Goal: Task Accomplishment & Management: Manage account settings

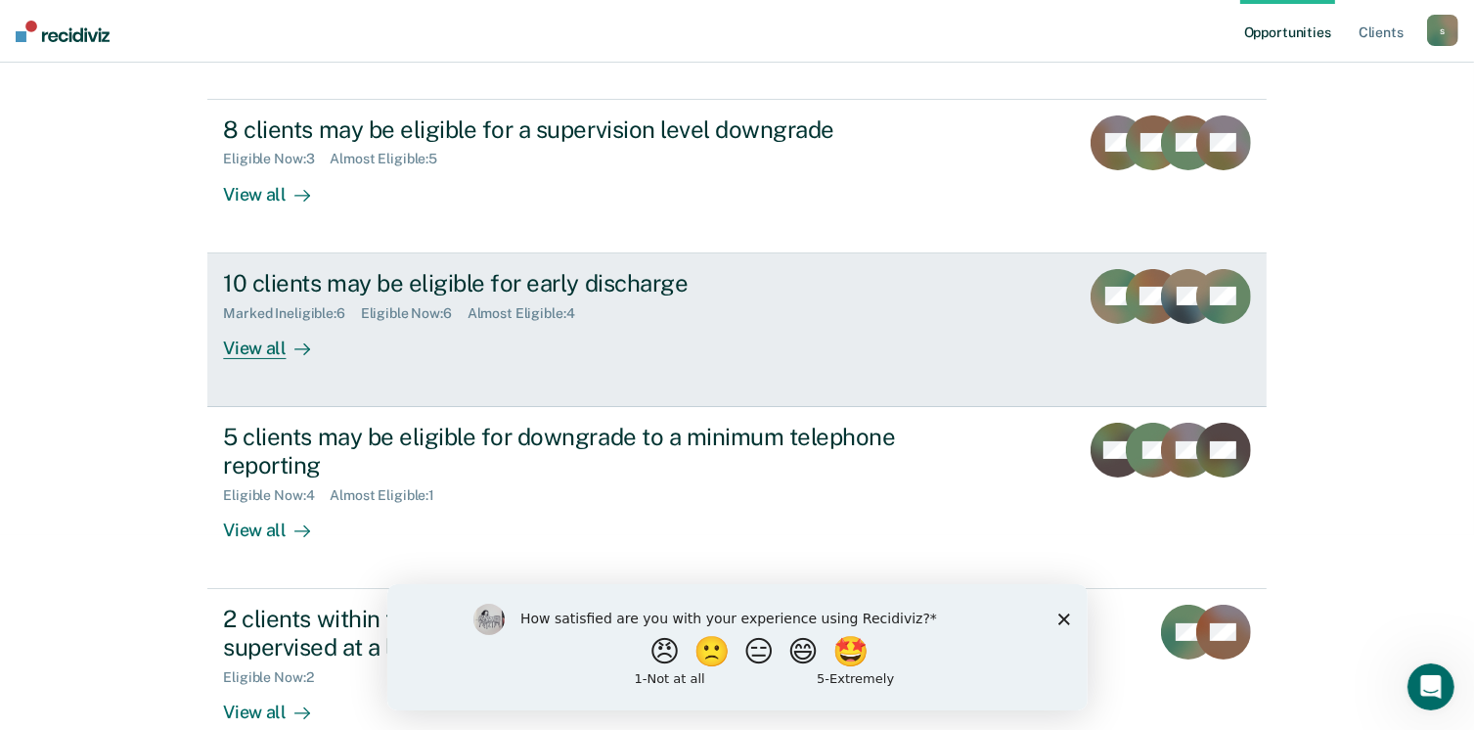
scroll to position [196, 0]
click at [266, 342] on div "View all" at bounding box center [278, 339] width 110 height 38
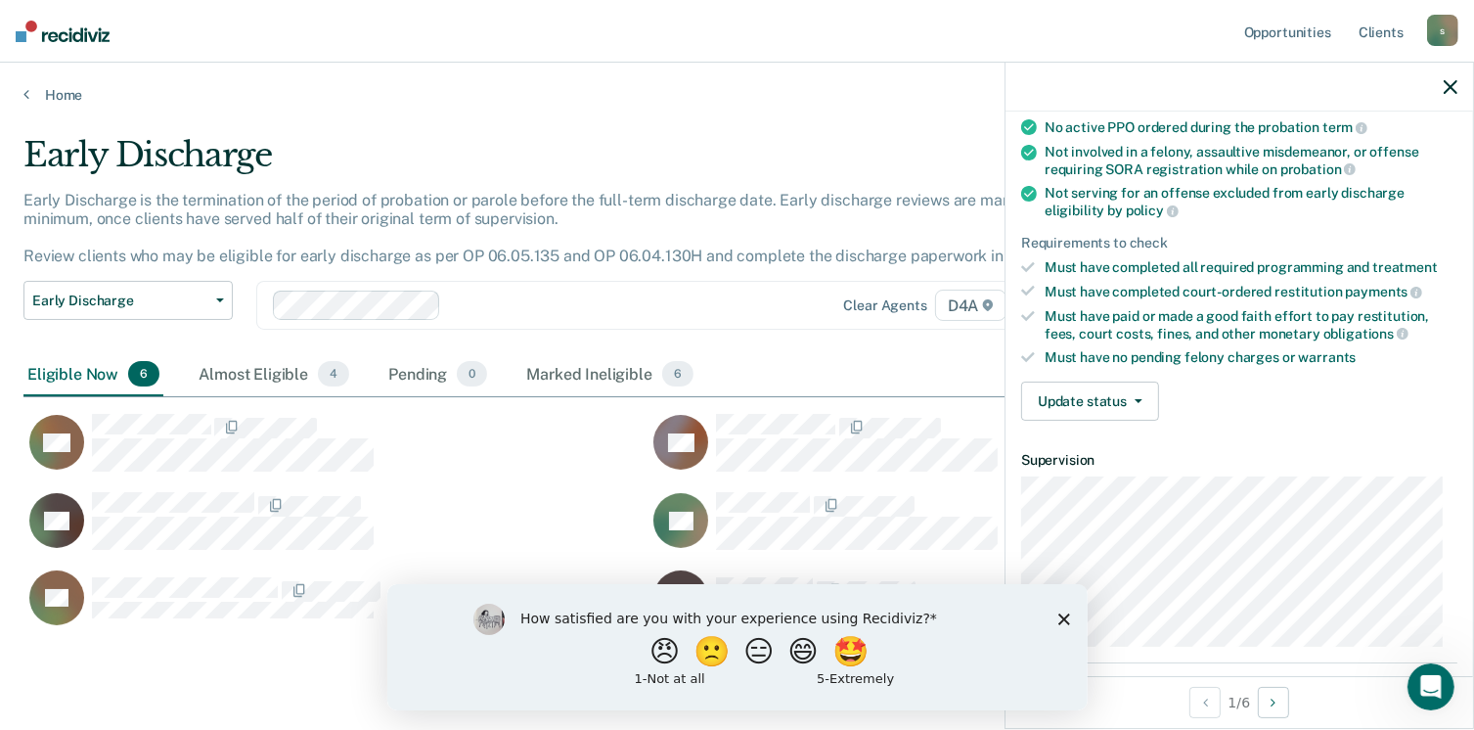
scroll to position [196, 0]
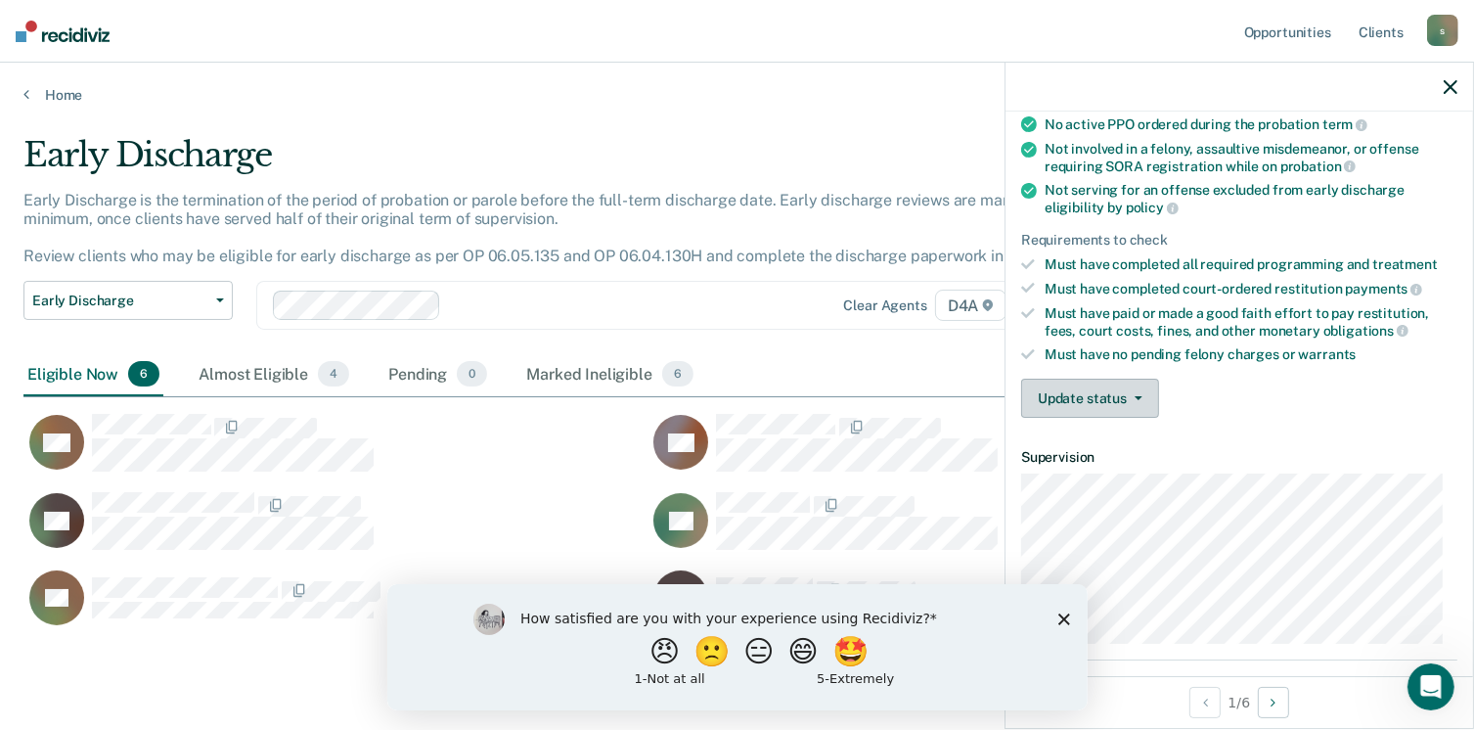
click at [1096, 402] on button "Update status" at bounding box center [1090, 398] width 138 height 39
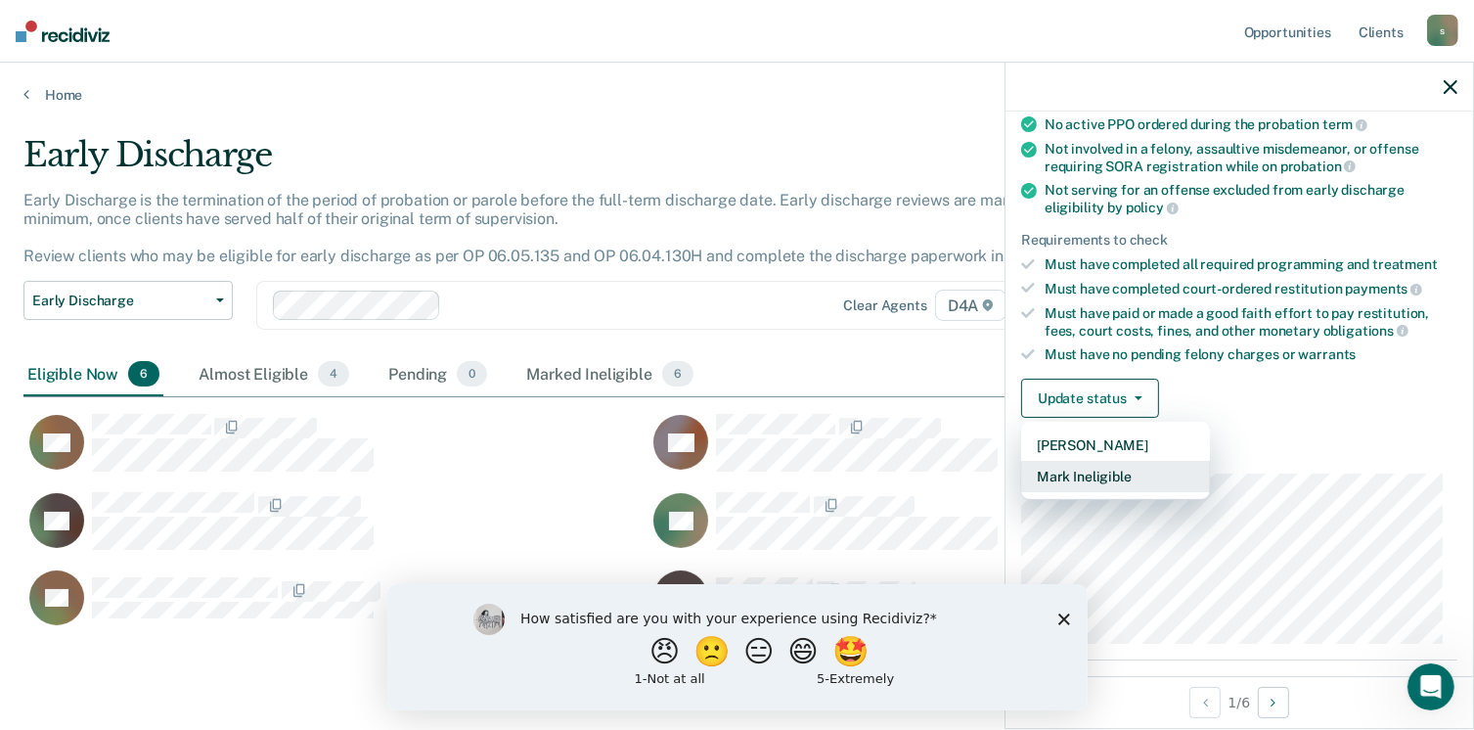
click at [1061, 474] on button "Mark Ineligible" at bounding box center [1115, 476] width 189 height 31
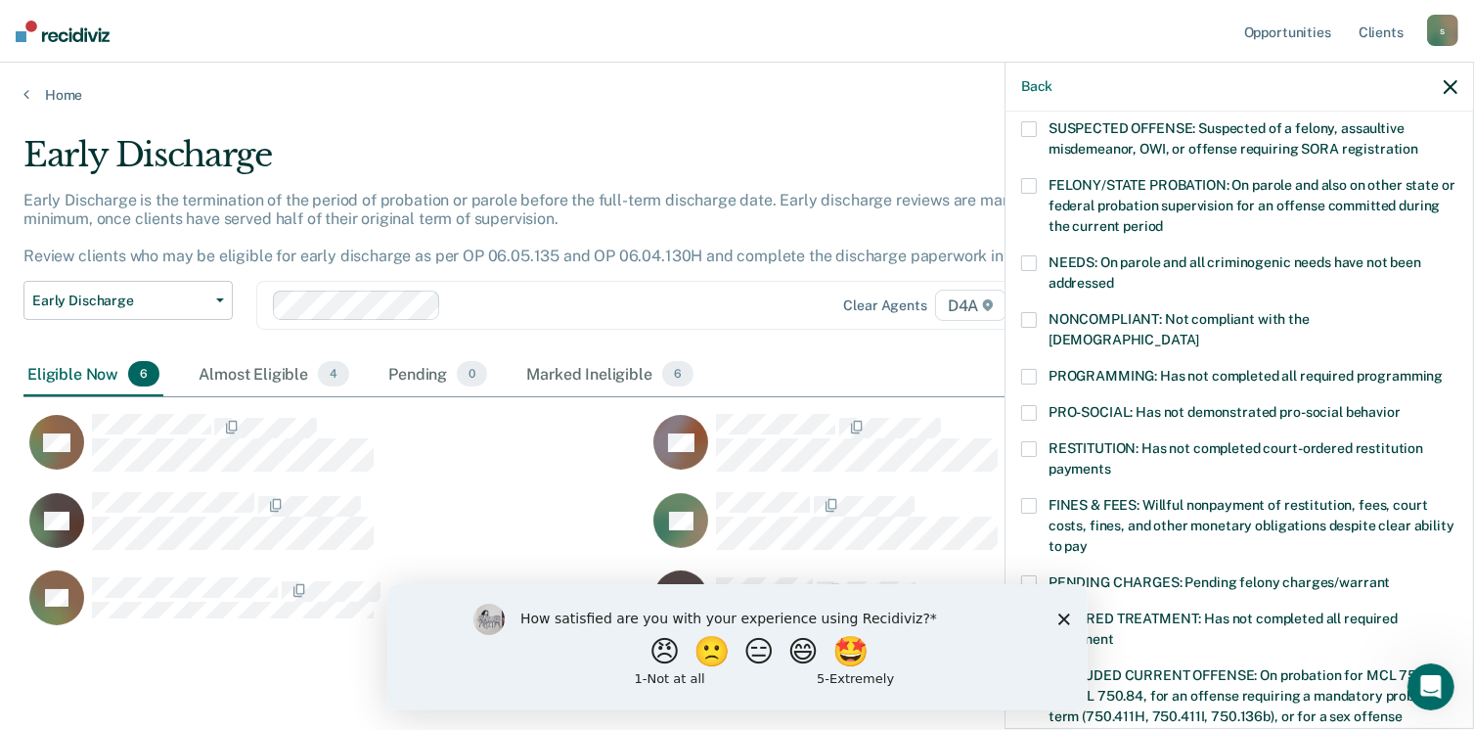
click at [1029, 369] on span at bounding box center [1029, 377] width 16 height 16
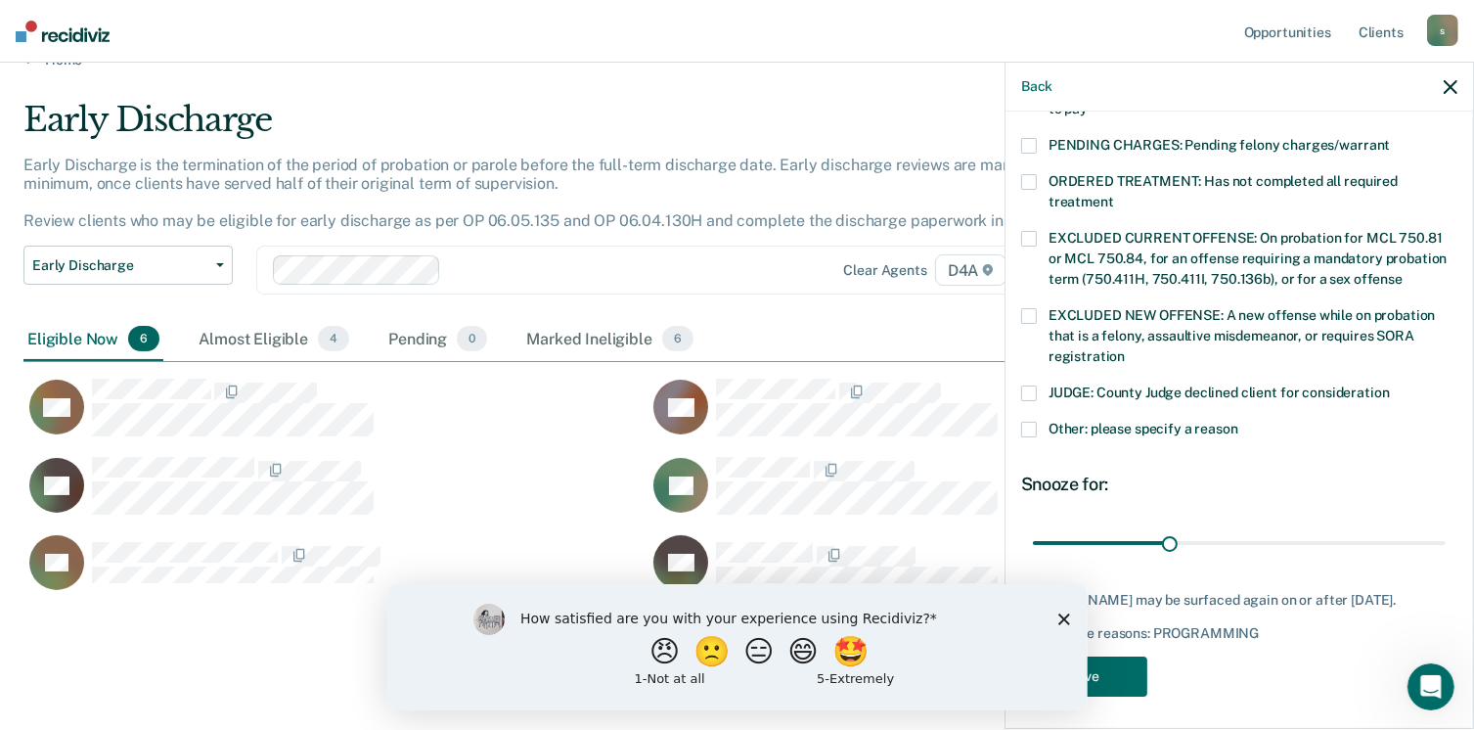
scroll to position [56, 0]
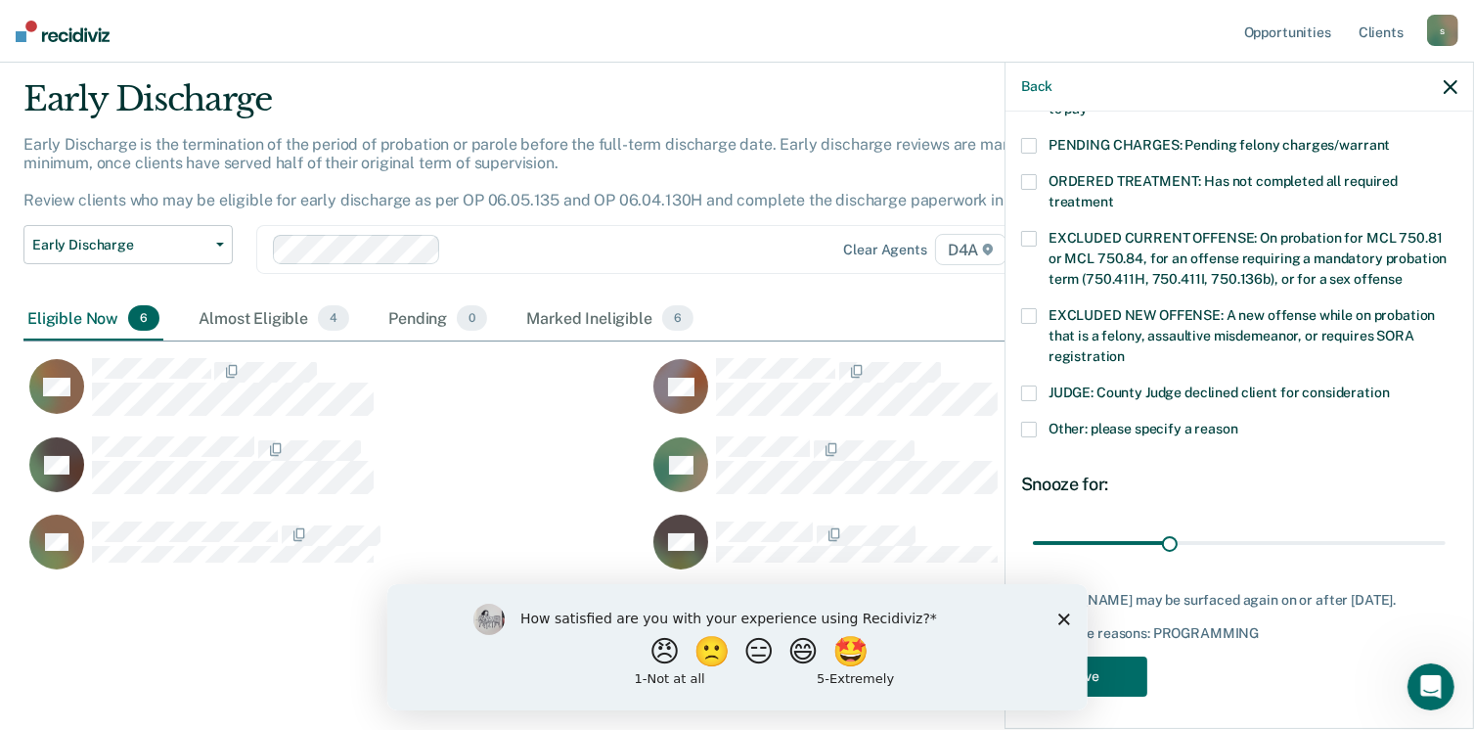
click at [1054, 612] on div "How satisfied are you with your experience using Recidiviz? 😠 🙁 😑 😄 🤩 1 - Not a…" at bounding box center [736, 646] width 701 height 126
click at [1058, 615] on icon "Close survey" at bounding box center [1064, 618] width 12 height 12
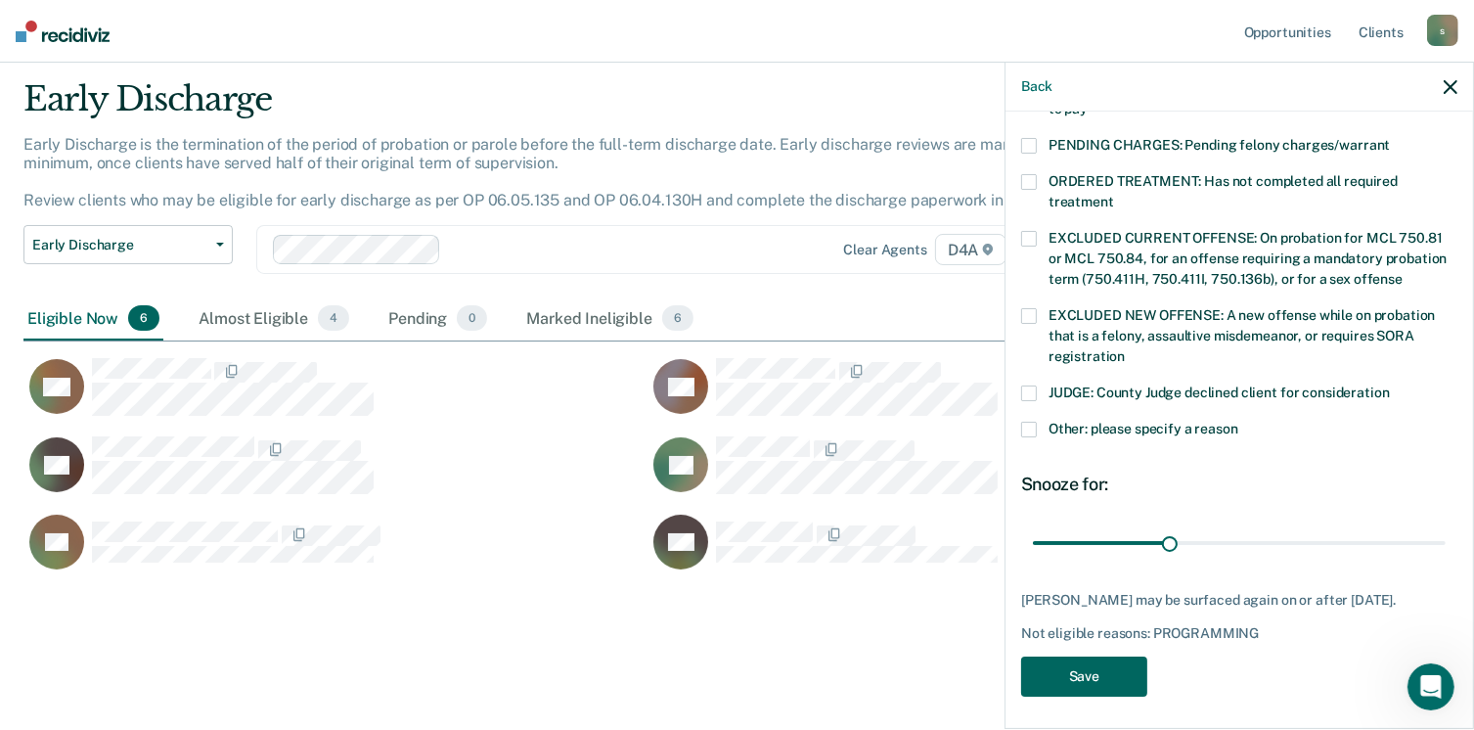
click at [1076, 657] on button "Save" at bounding box center [1084, 677] width 126 height 40
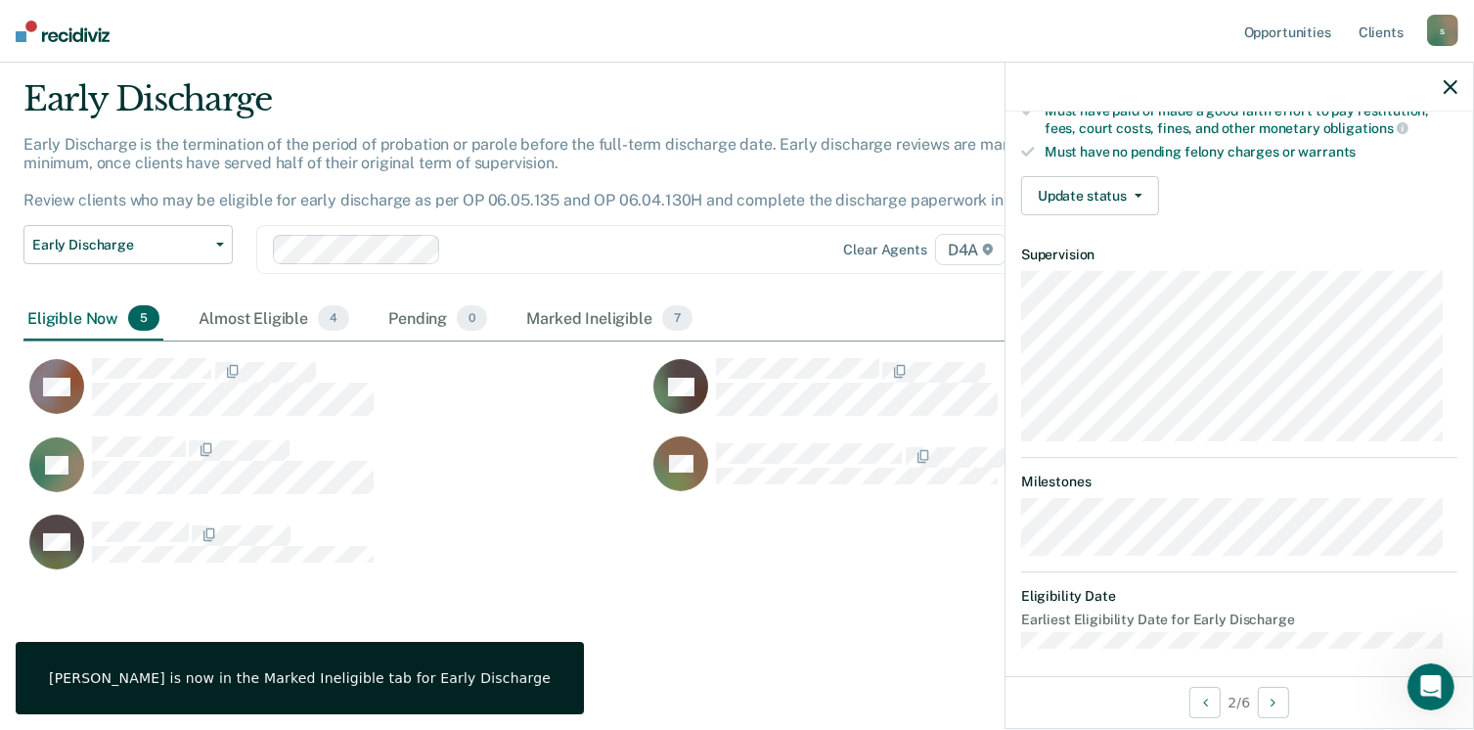
scroll to position [402, 0]
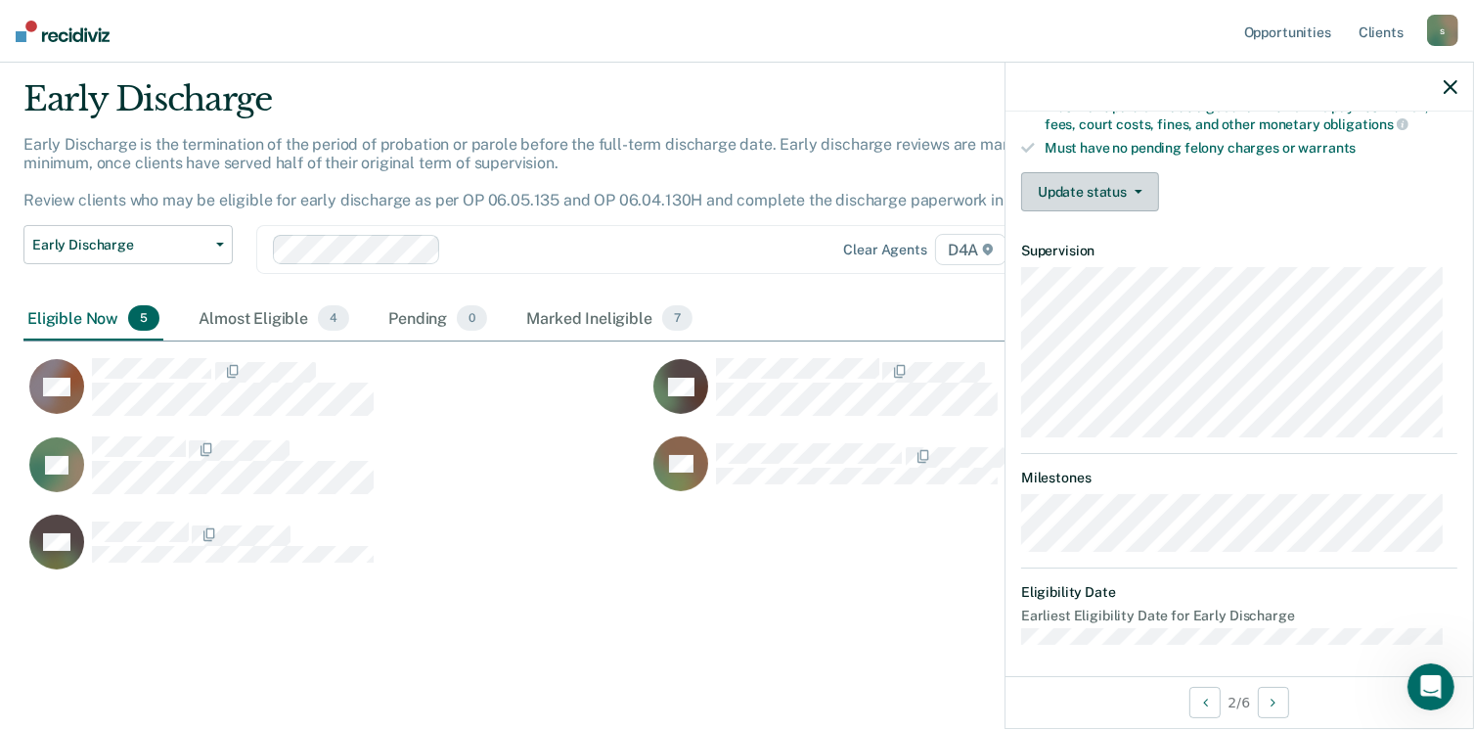
click at [1106, 185] on button "Update status" at bounding box center [1090, 191] width 138 height 39
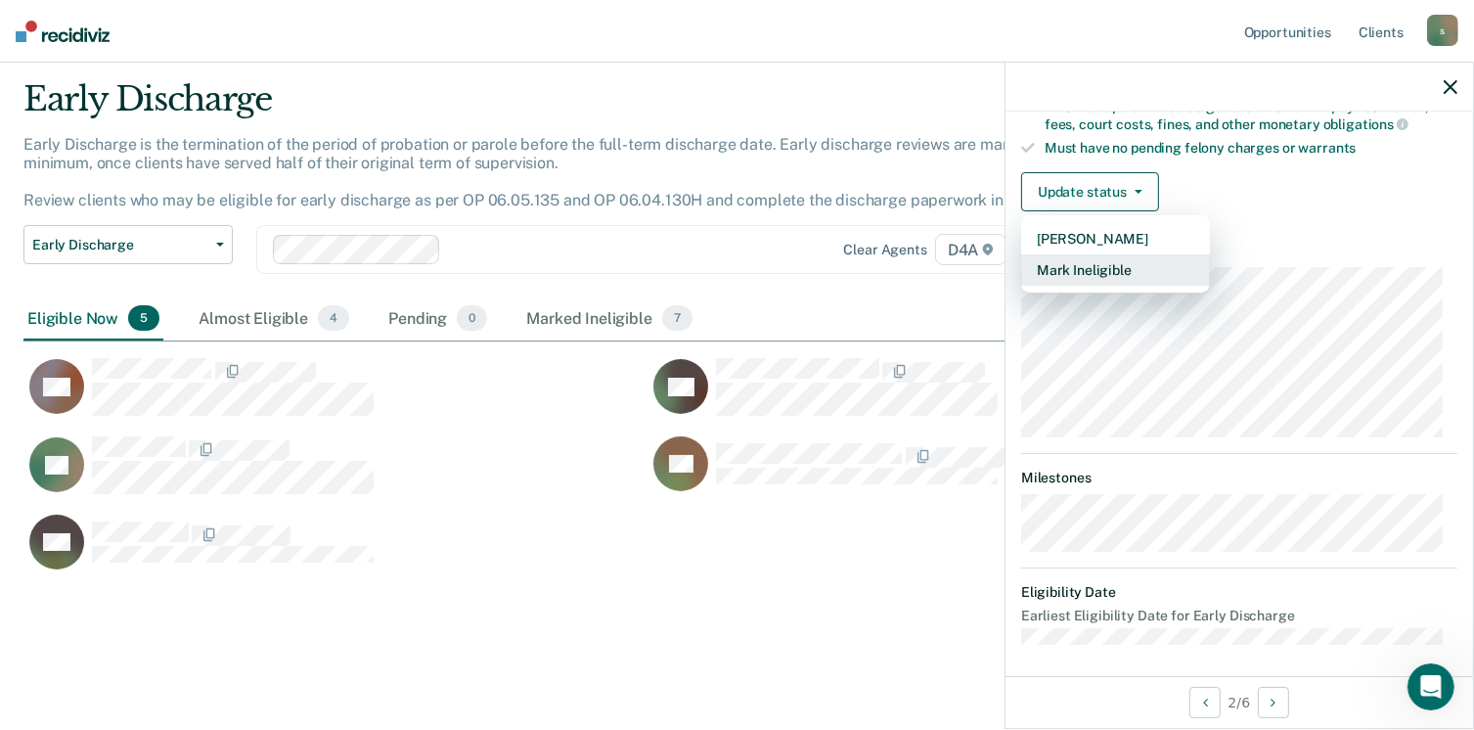
click at [1067, 264] on button "Mark Ineligible" at bounding box center [1115, 269] width 189 height 31
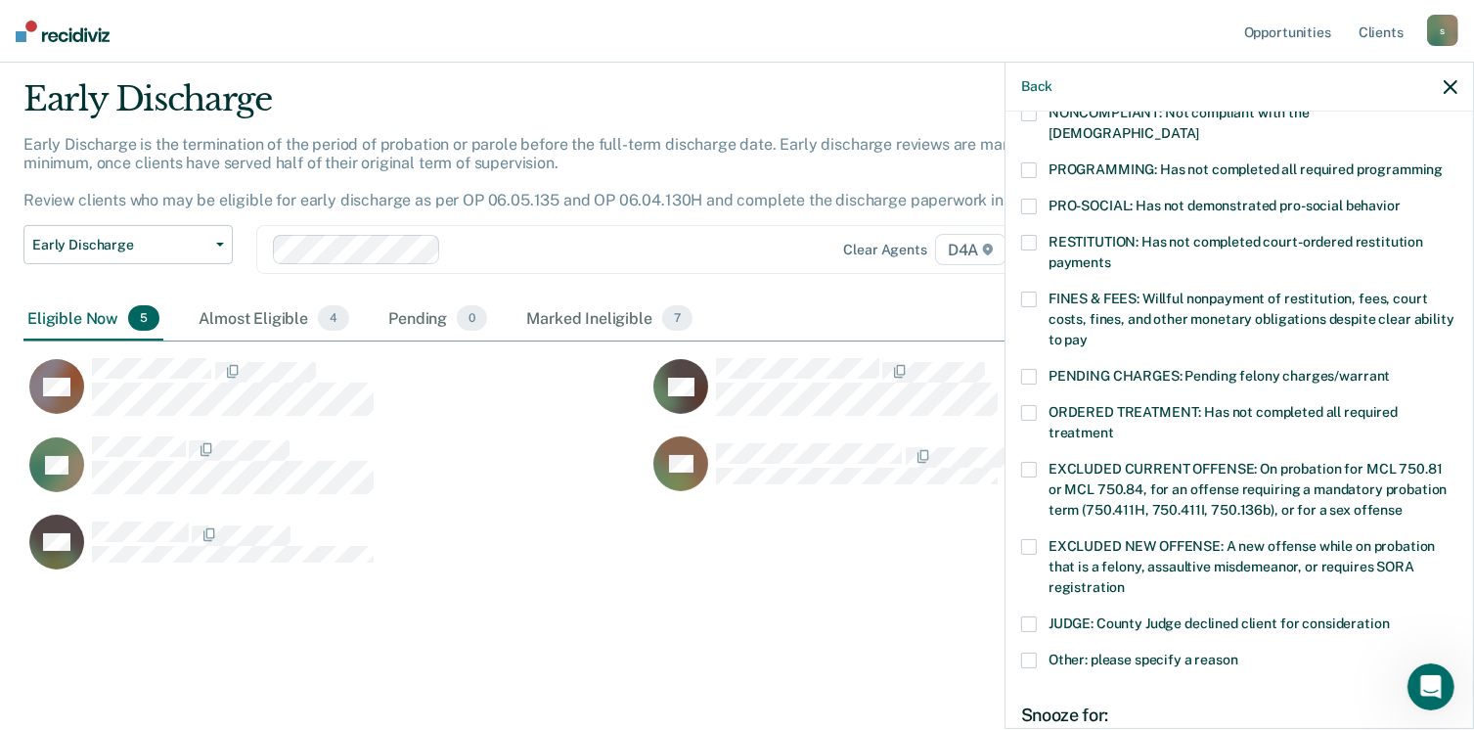
click at [1025, 292] on span at bounding box center [1029, 300] width 16 height 16
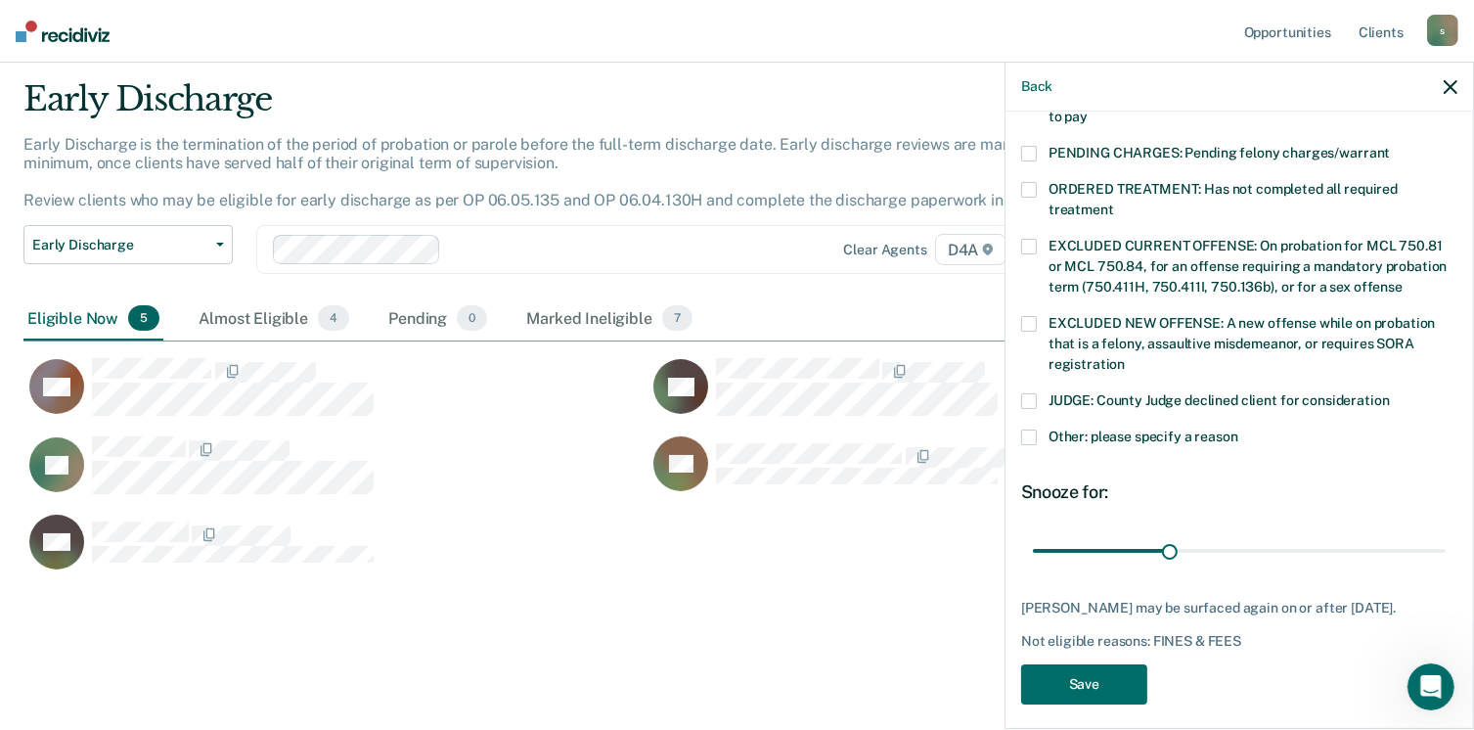
scroll to position [633, 0]
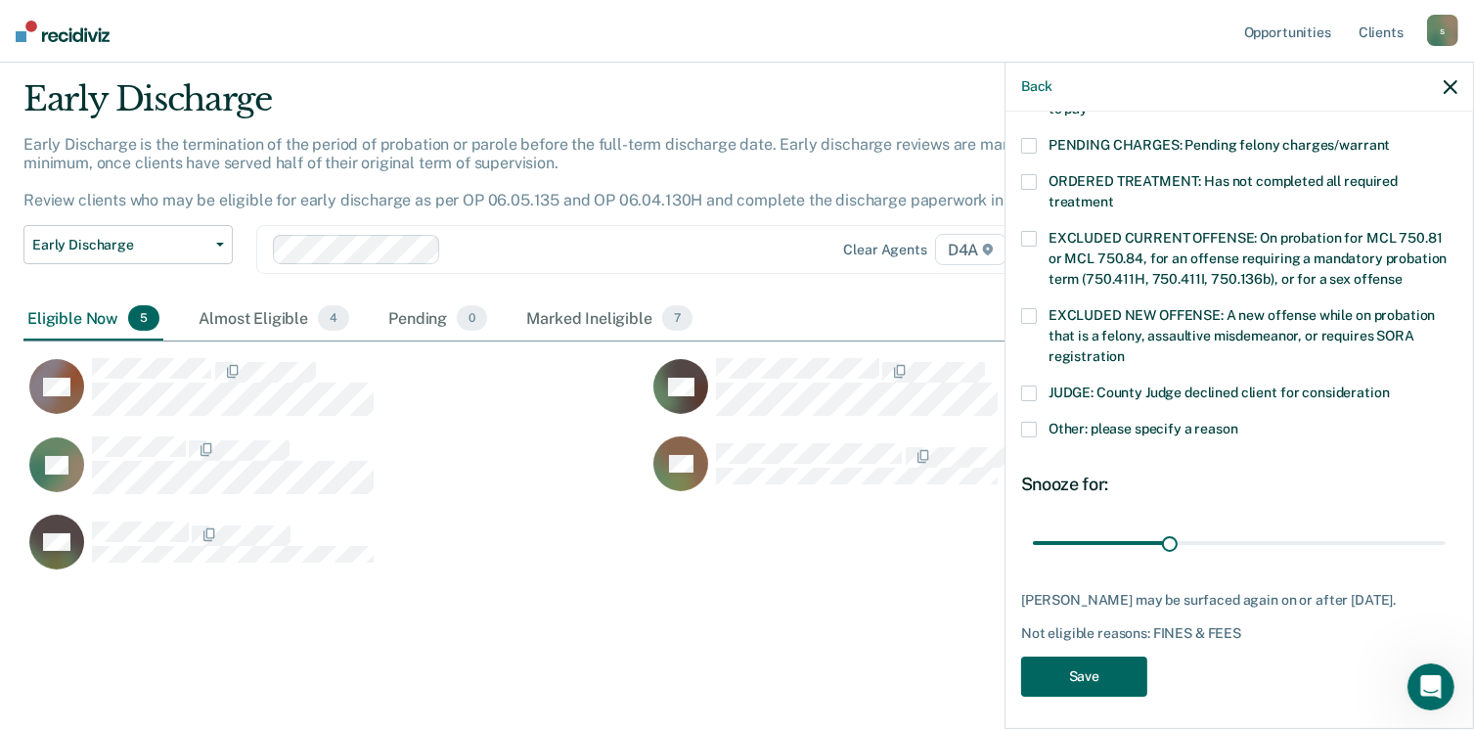
drag, startPoint x: 1104, startPoint y: 666, endPoint x: 1040, endPoint y: 647, distance: 66.5
click at [1097, 663] on button "Save" at bounding box center [1084, 677] width 126 height 40
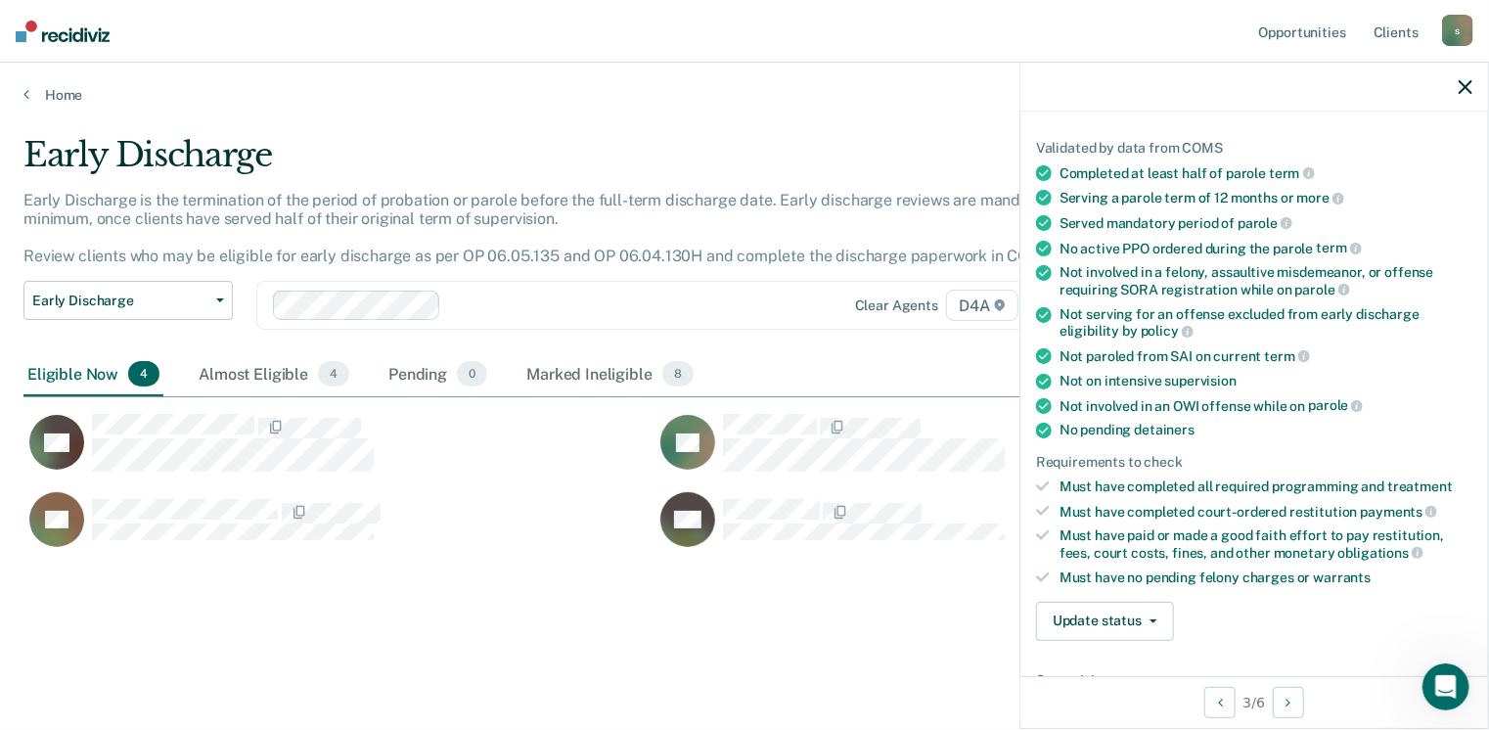
scroll to position [294, 0]
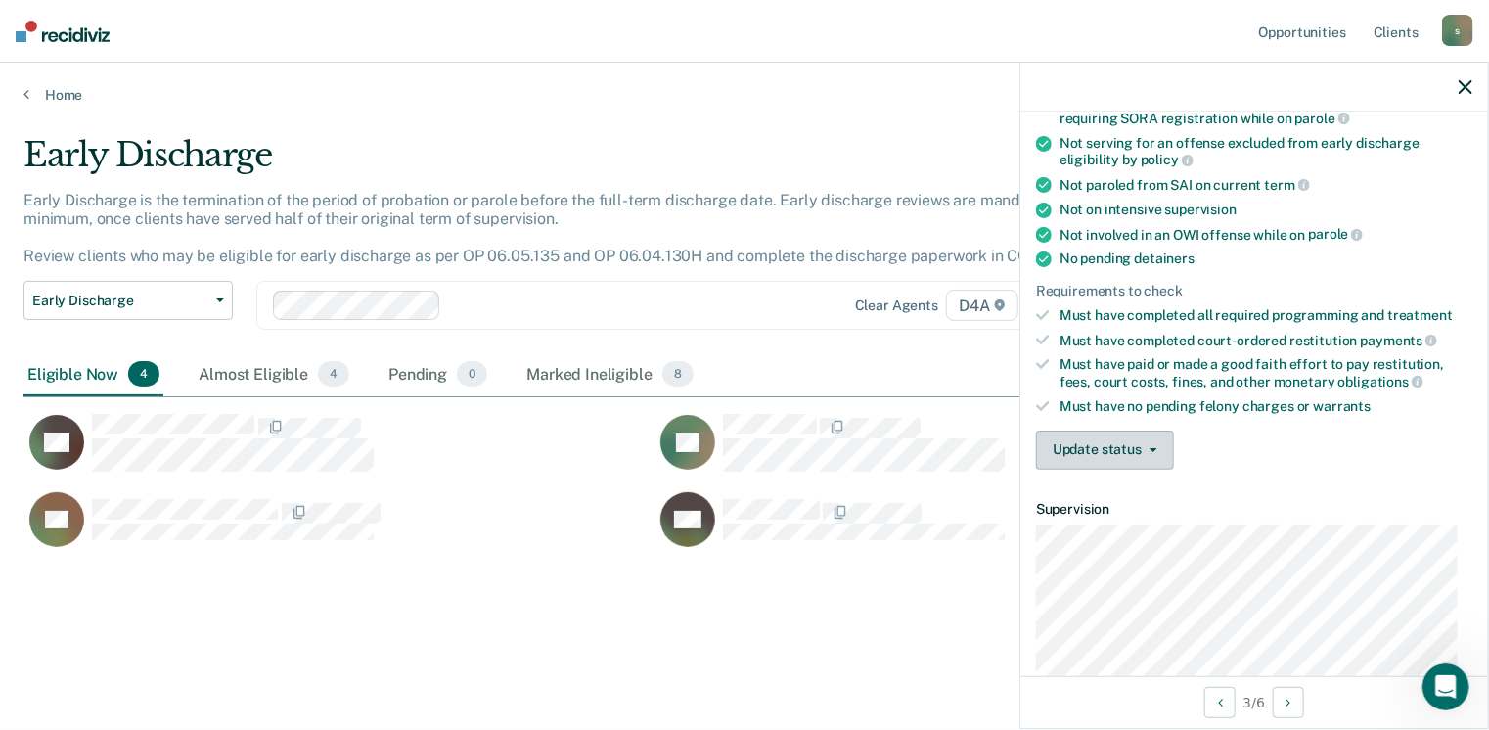
click at [1131, 445] on button "Update status" at bounding box center [1105, 449] width 138 height 39
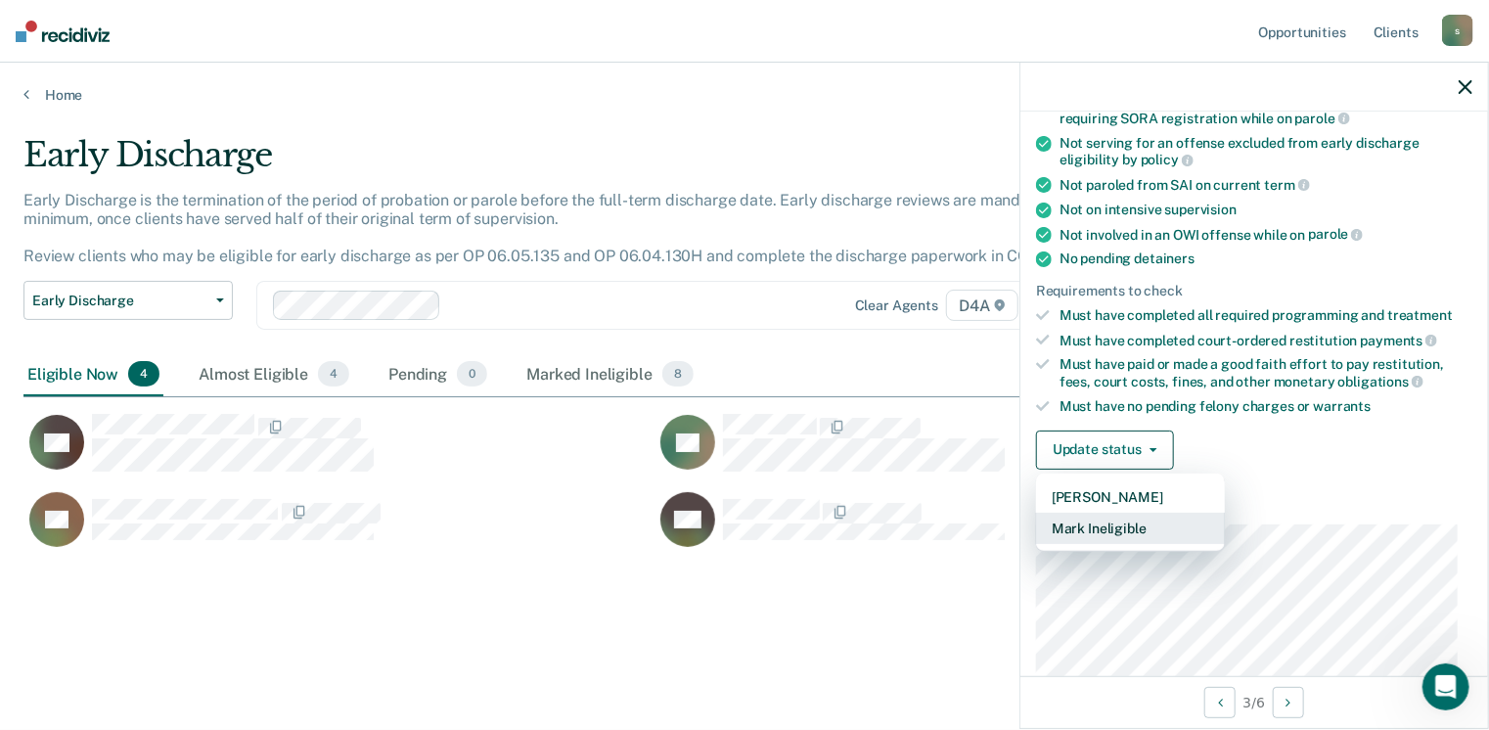
click at [1105, 522] on button "Mark Ineligible" at bounding box center [1130, 528] width 189 height 31
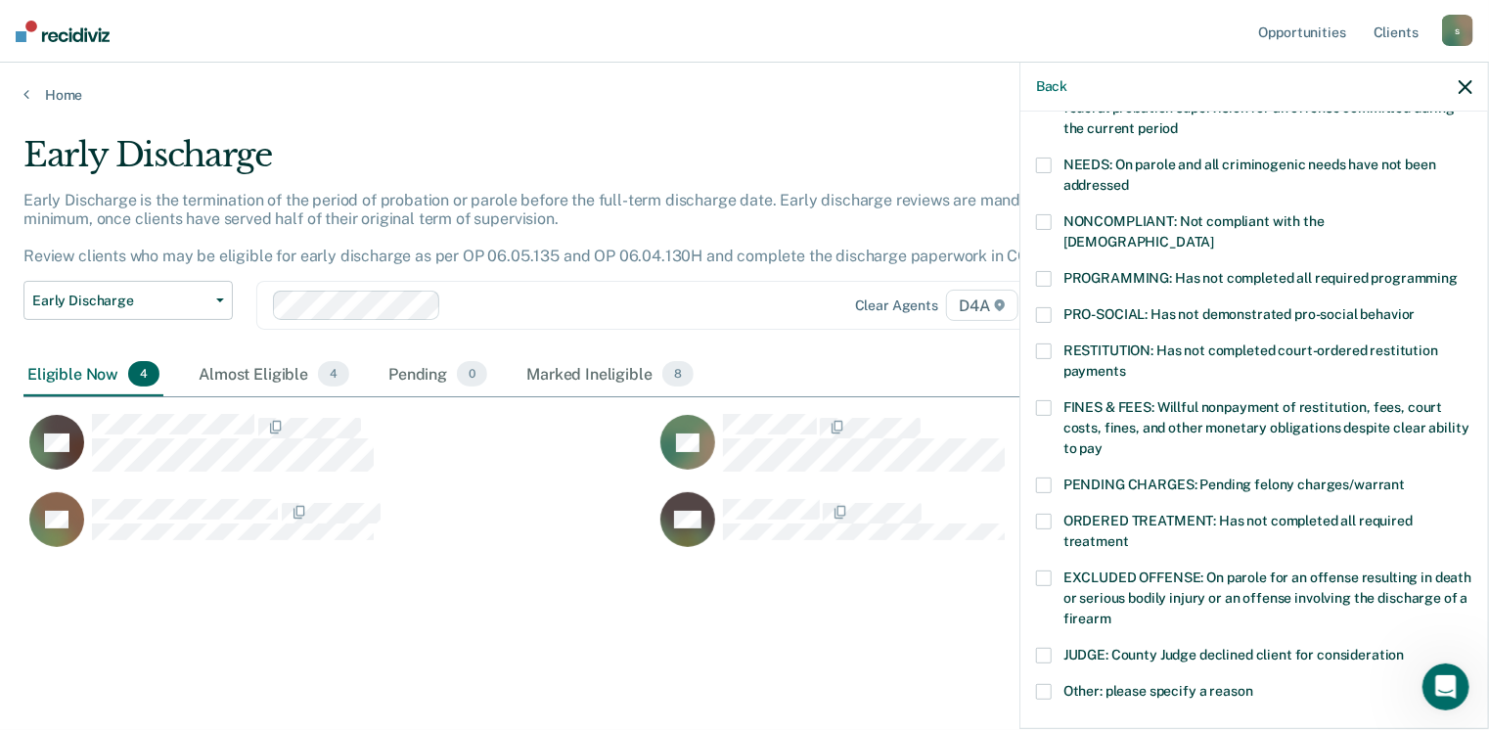
click at [1049, 570] on span at bounding box center [1044, 578] width 16 height 16
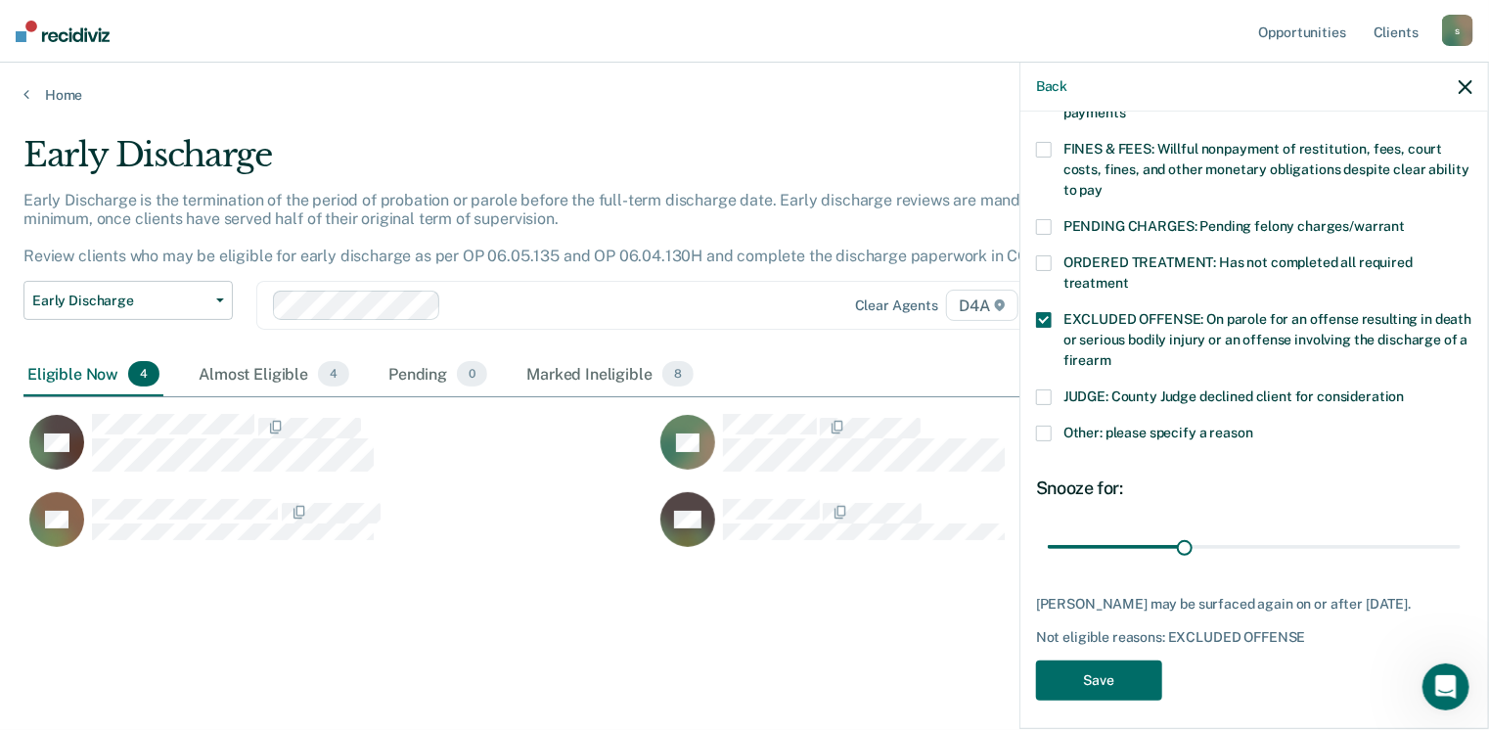
scroll to position [556, 0]
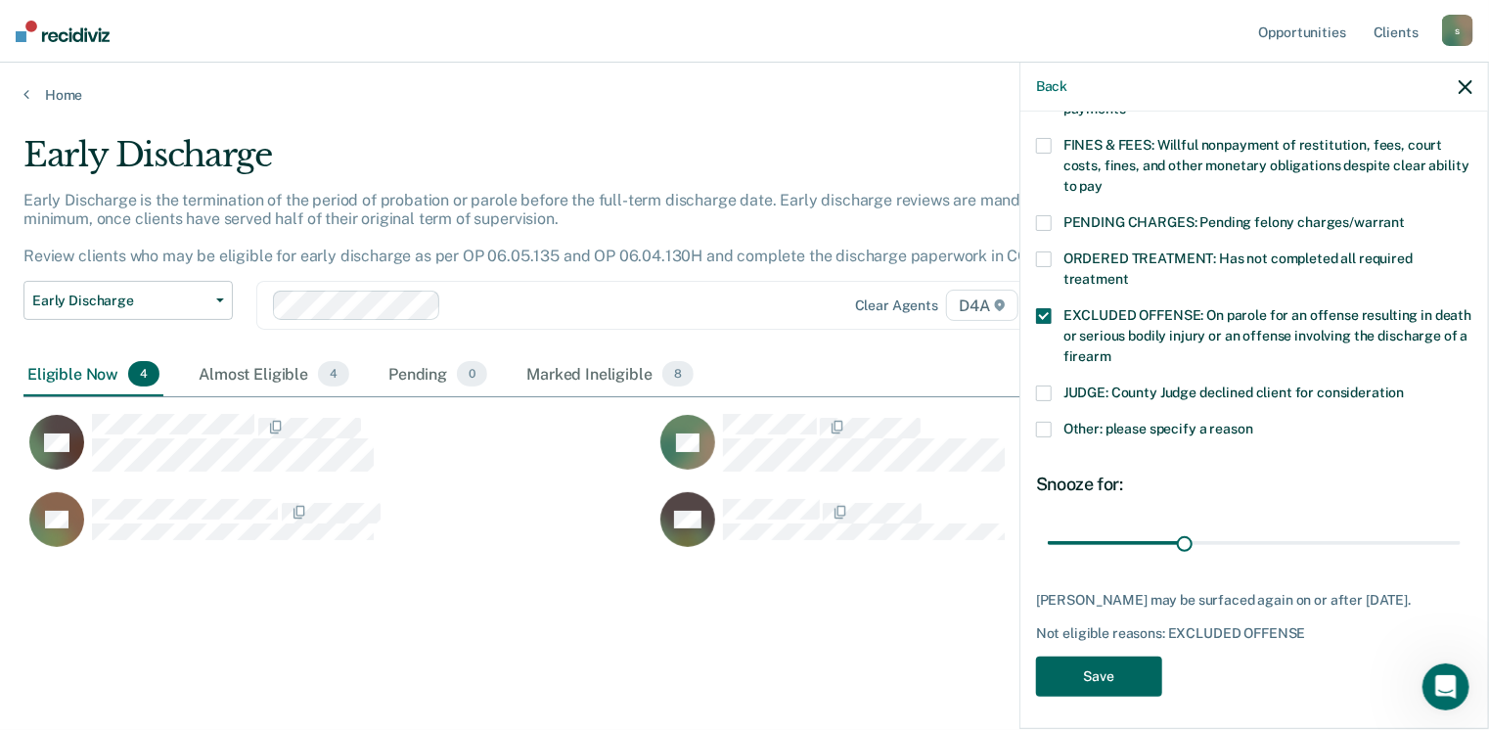
click at [1074, 666] on button "Save" at bounding box center [1099, 677] width 126 height 40
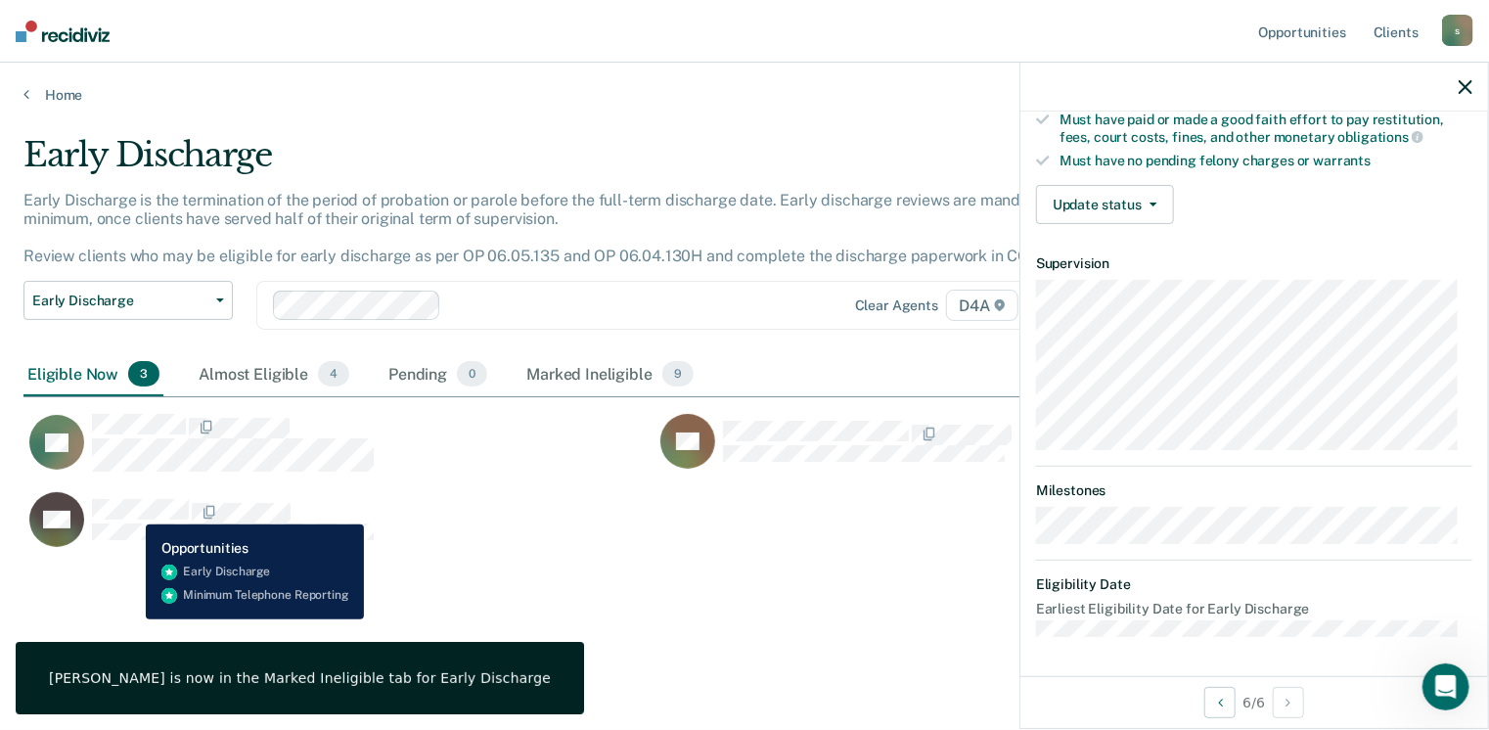
scroll to position [361, 0]
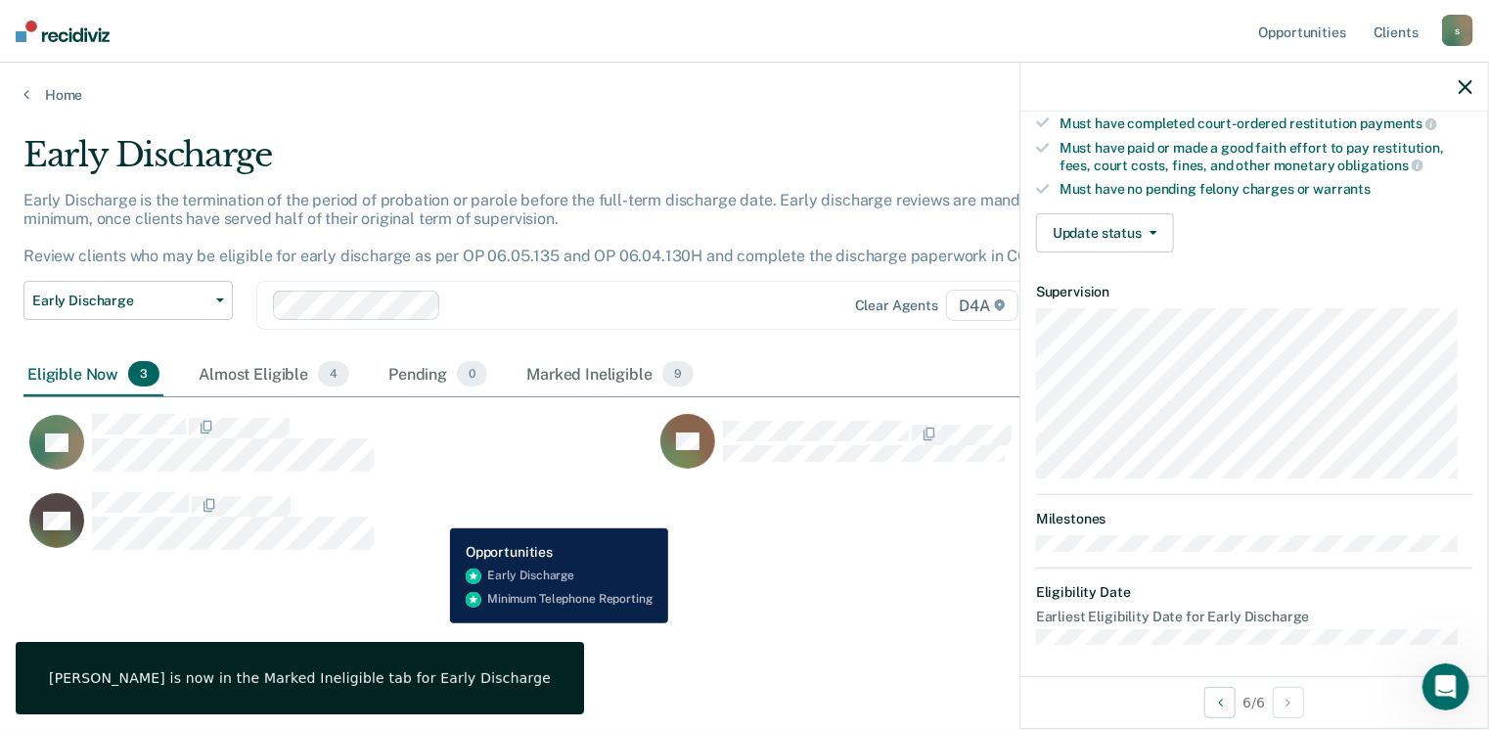
click at [435, 514] on div "KH" at bounding box center [327, 521] width 608 height 60
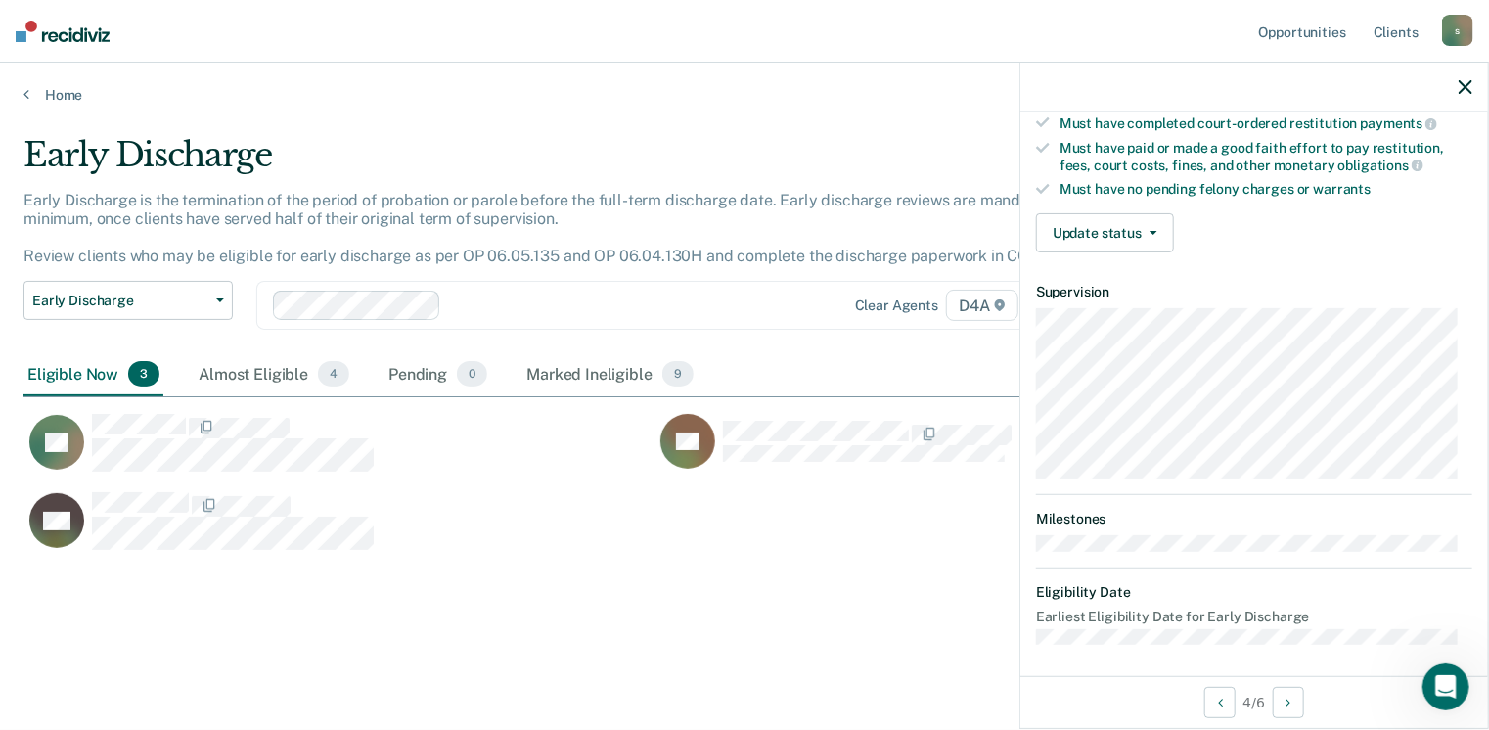
click at [1100, 202] on div "Validated by data from COMS Completed at least half of probation term No active…" at bounding box center [1254, 69] width 468 height 398
click at [1094, 222] on button "Update status" at bounding box center [1105, 232] width 138 height 39
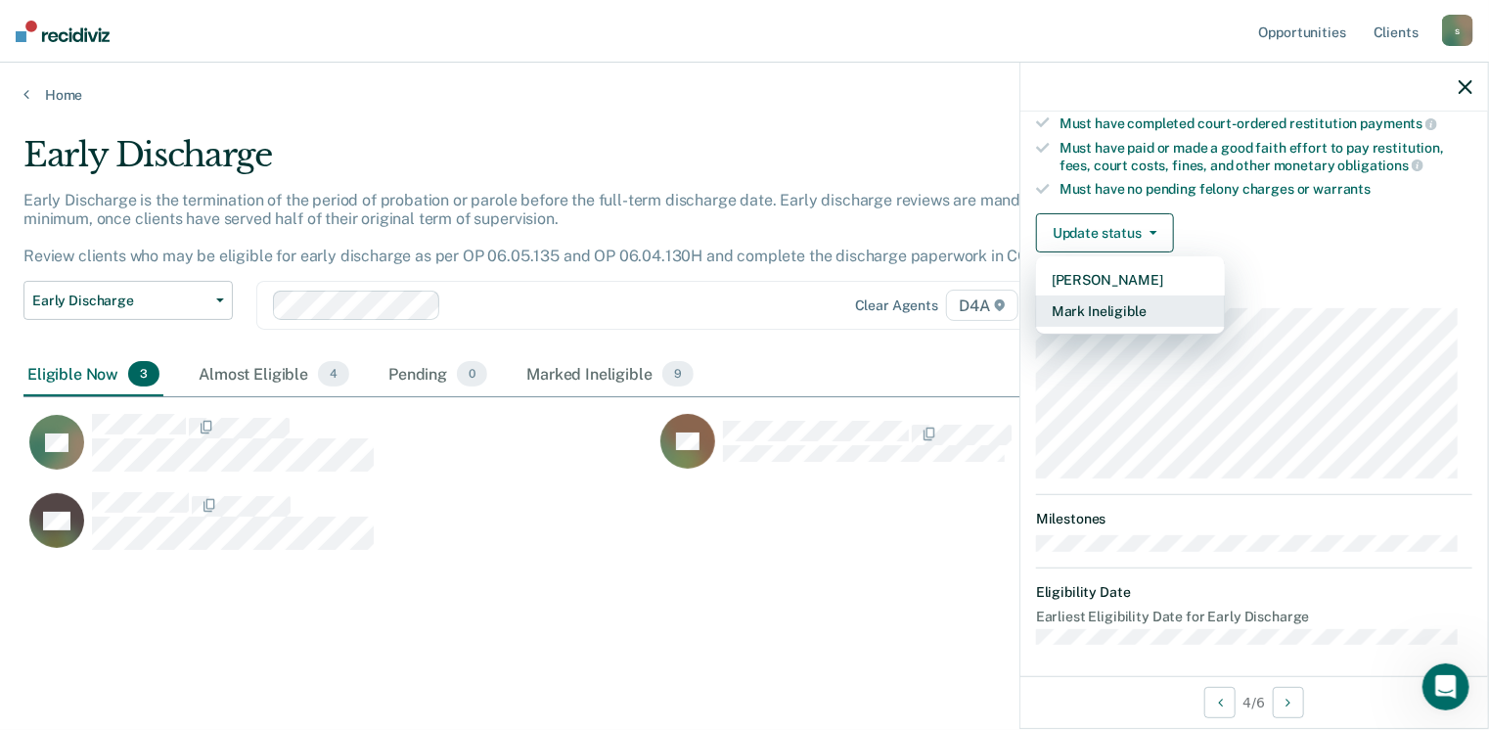
click at [1090, 307] on button "Mark Ineligible" at bounding box center [1130, 310] width 189 height 31
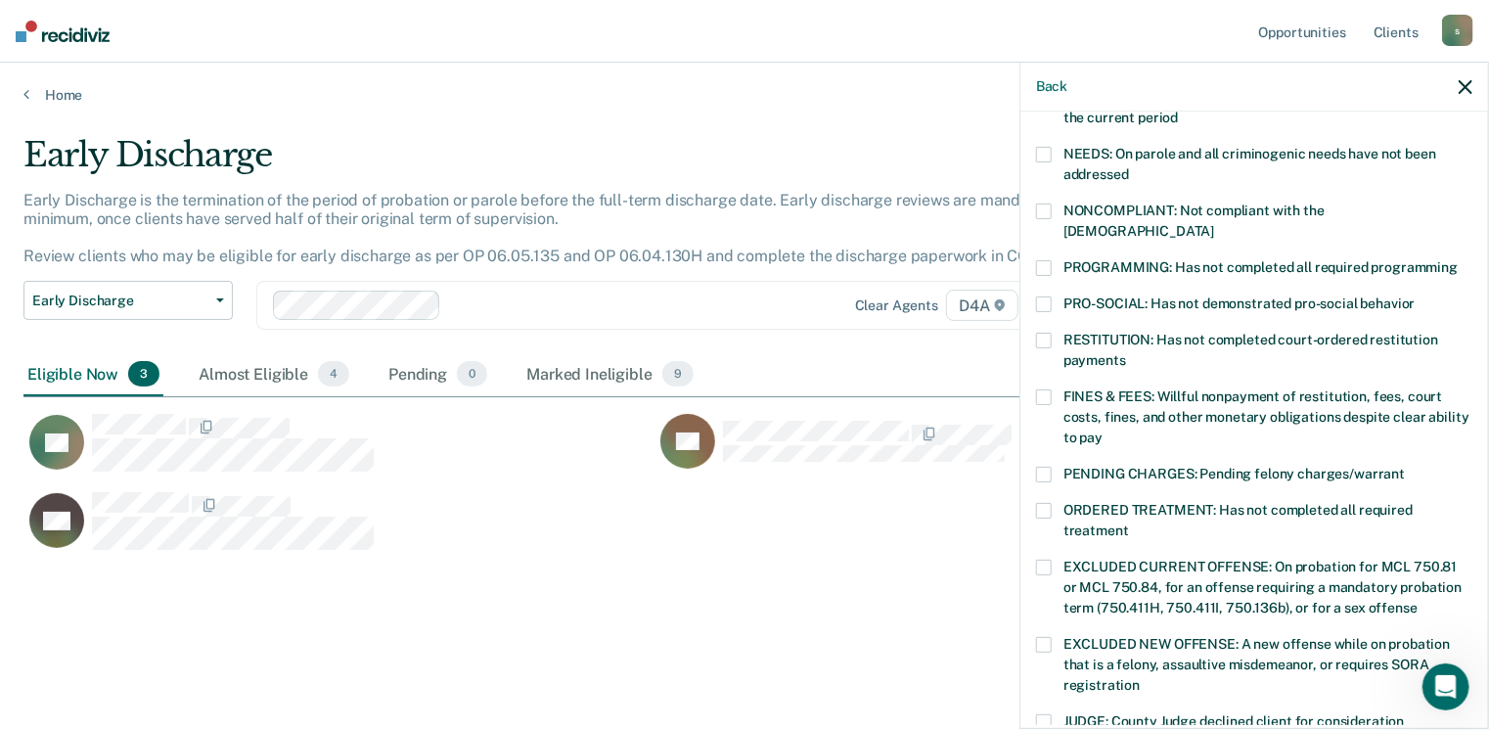
scroll to position [263, 0]
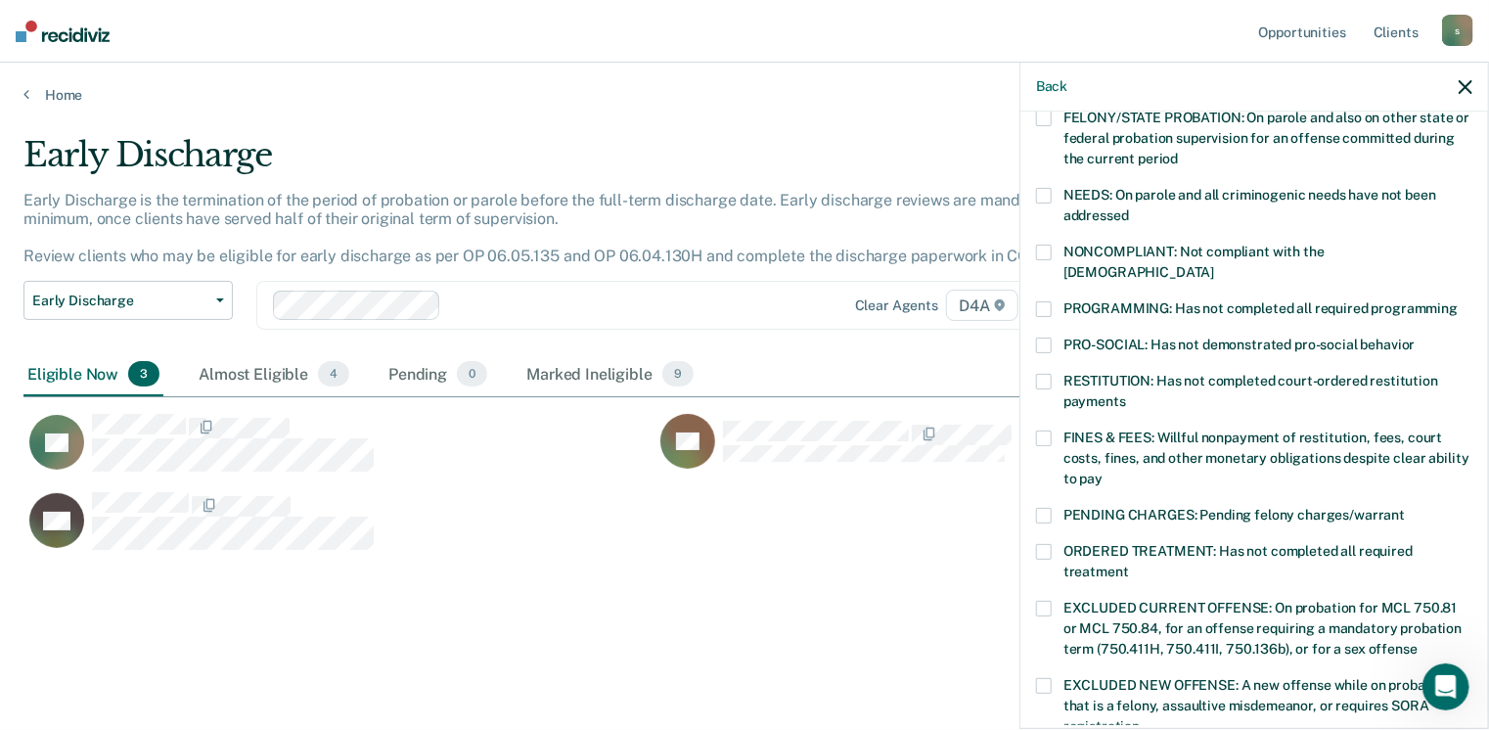
click at [1049, 338] on span at bounding box center [1044, 346] width 16 height 16
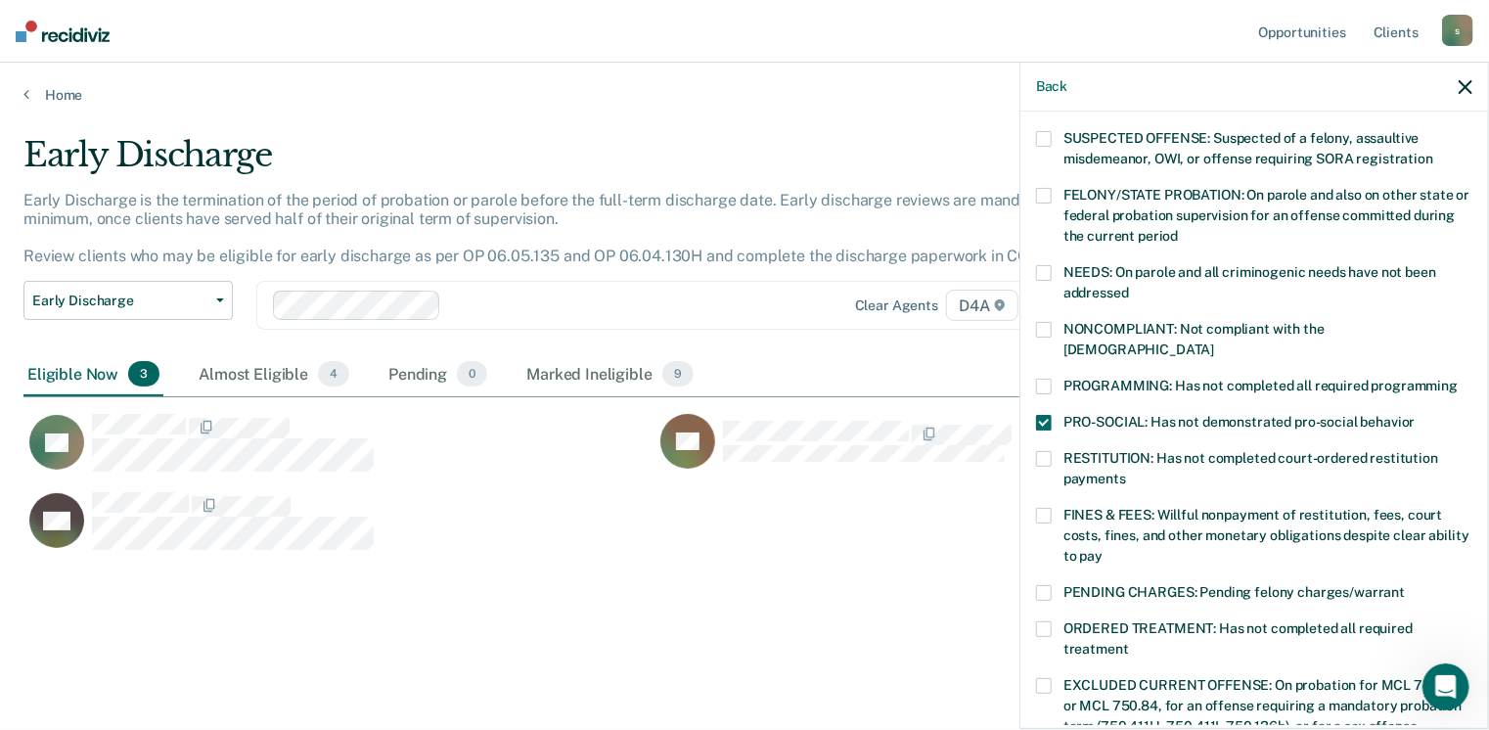
scroll to position [68, 0]
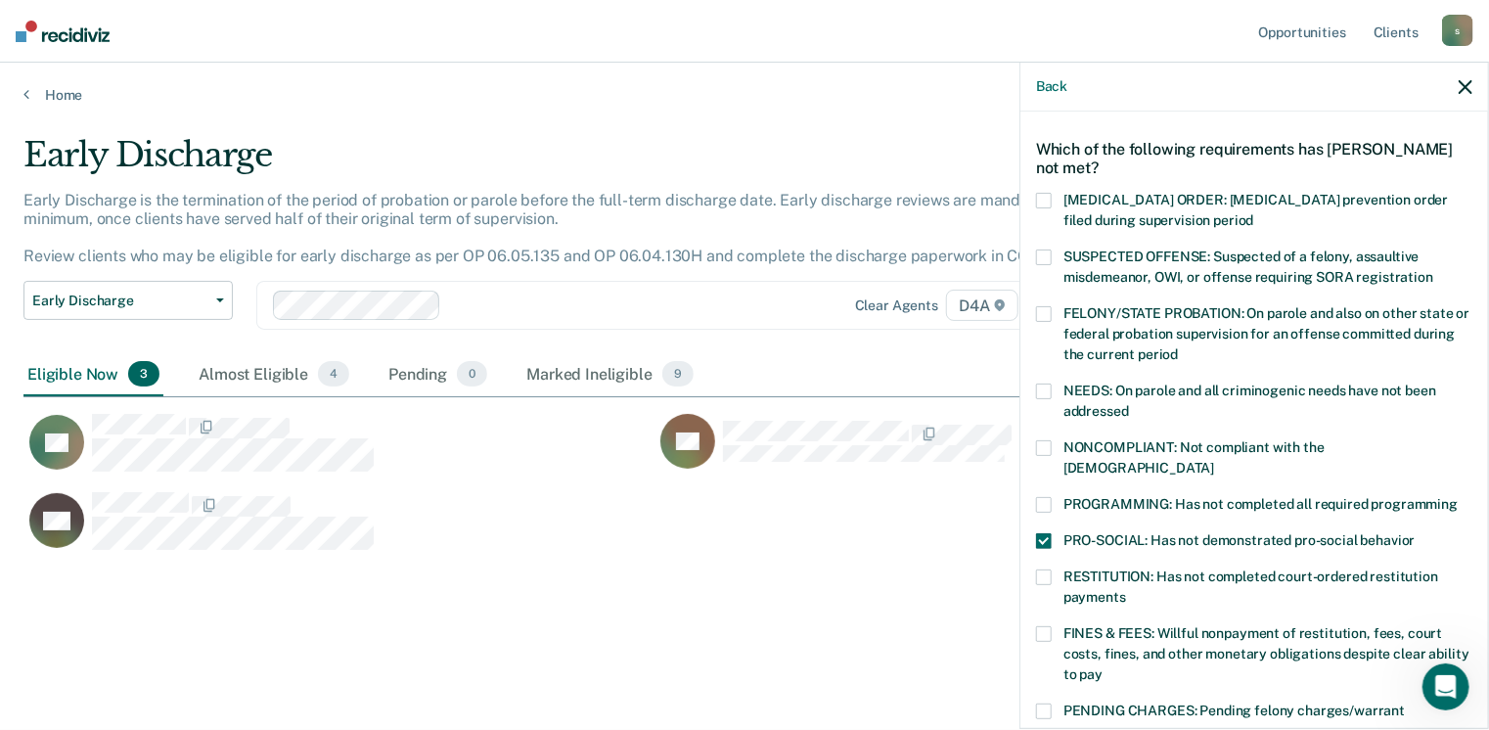
click at [1033, 442] on div "DF Which of the following requirements has [PERSON_NAME] not met? [MEDICAL_DATA…" at bounding box center [1254, 418] width 468 height 613
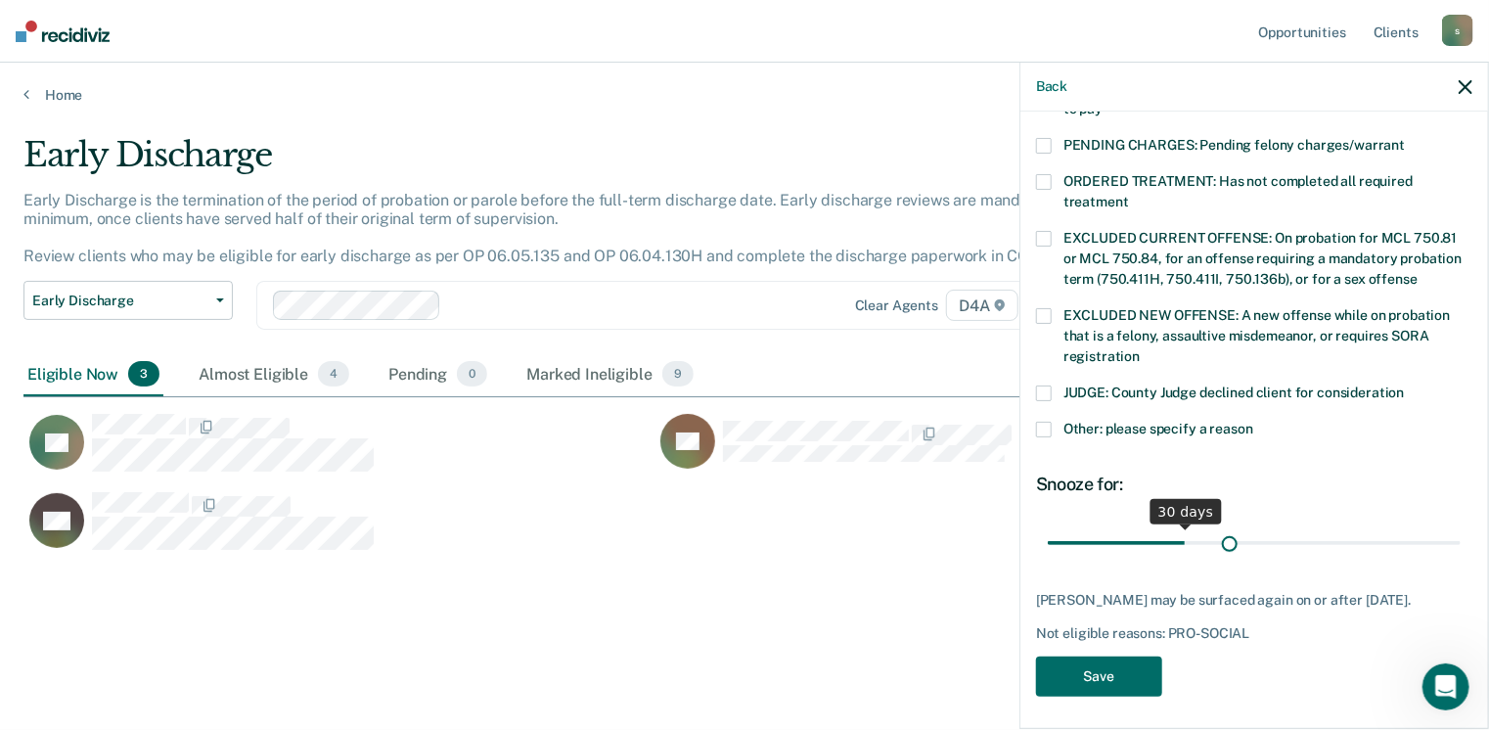
scroll to position [616, 0]
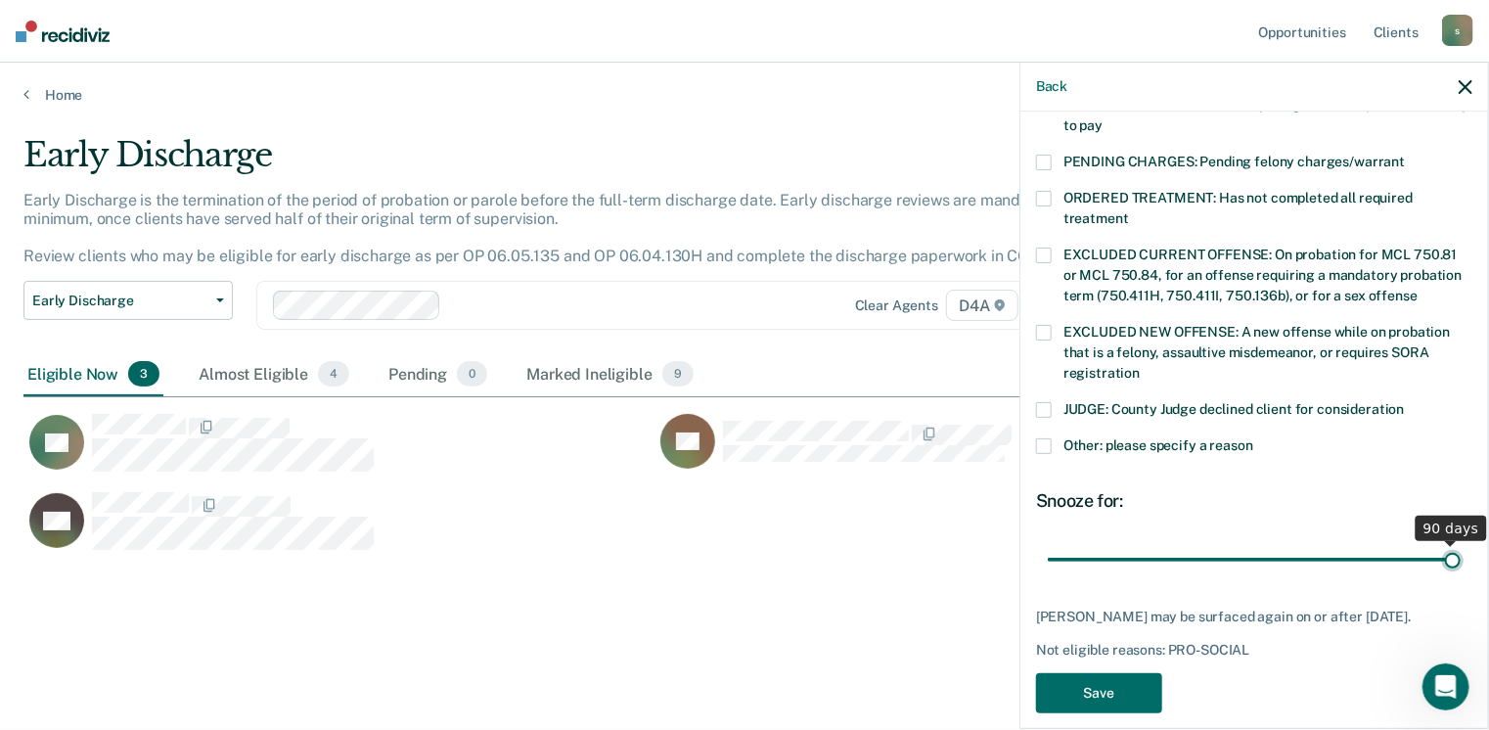
drag, startPoint x: 1182, startPoint y: 518, endPoint x: 1444, endPoint y: 533, distance: 262.7
type input "90"
click at [1444, 543] on input "range" at bounding box center [1254, 560] width 413 height 34
drag, startPoint x: 1110, startPoint y: 678, endPoint x: 1045, endPoint y: 667, distance: 65.5
click at [1109, 678] on button "Save" at bounding box center [1099, 693] width 126 height 40
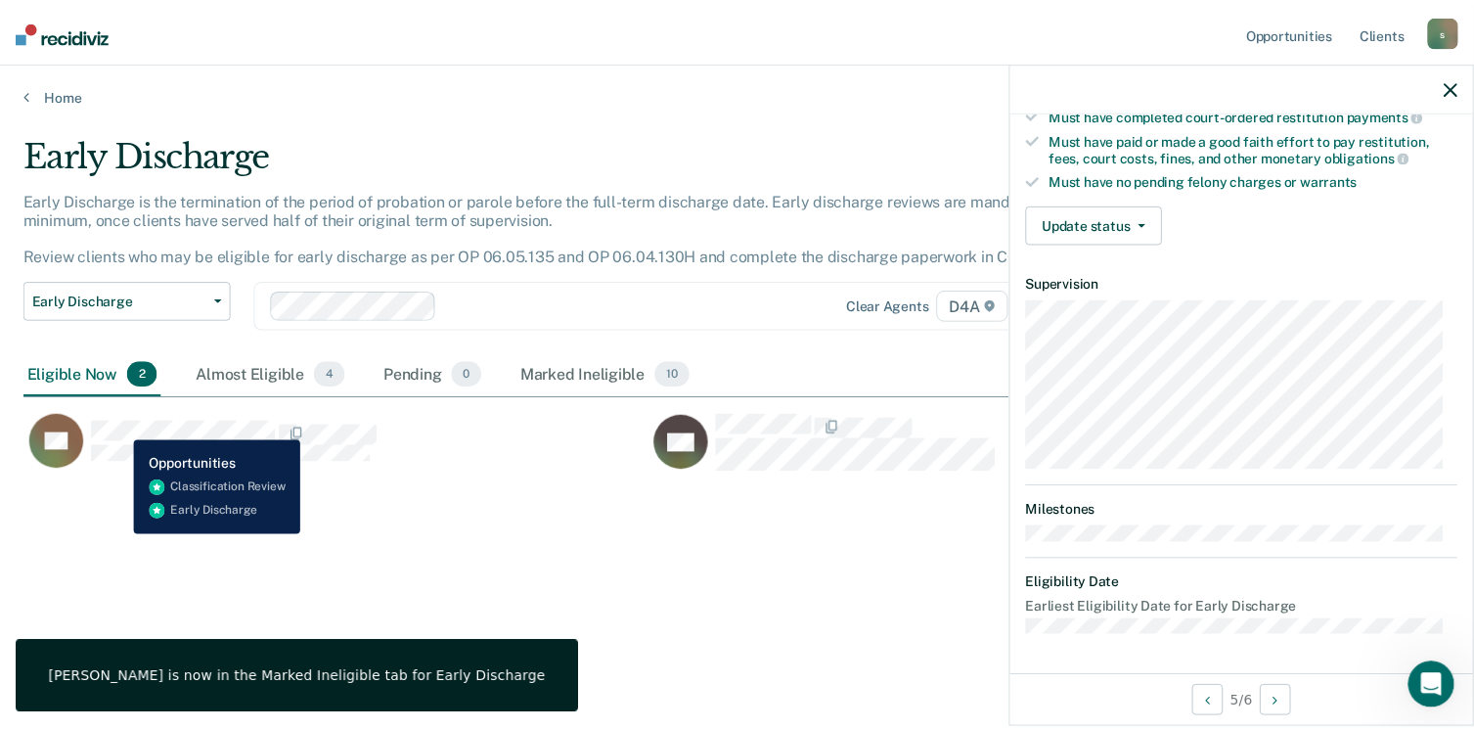
scroll to position [361, 0]
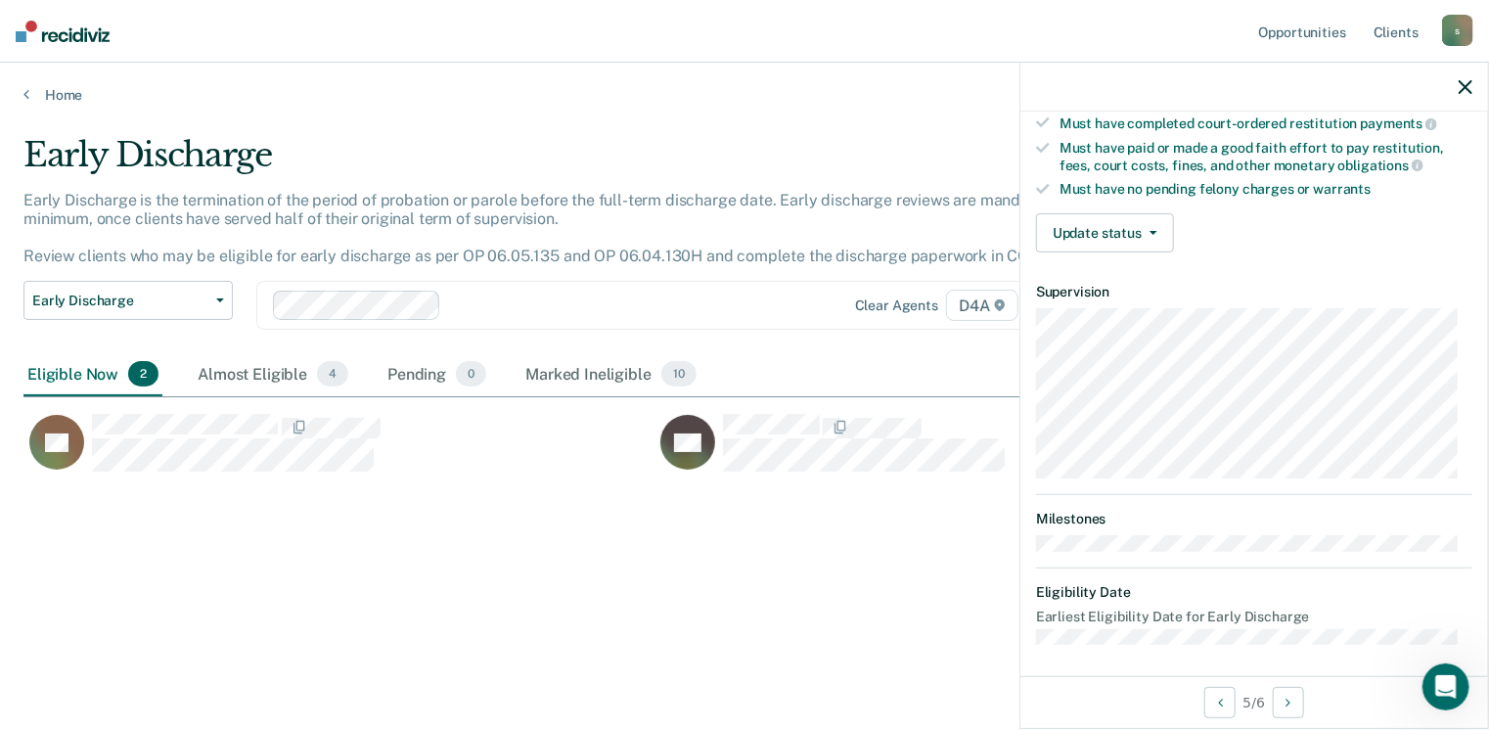
click at [23, 88] on div "Home" at bounding box center [744, 83] width 1489 height 41
click at [28, 89] on link "Home" at bounding box center [744, 95] width 1442 height 18
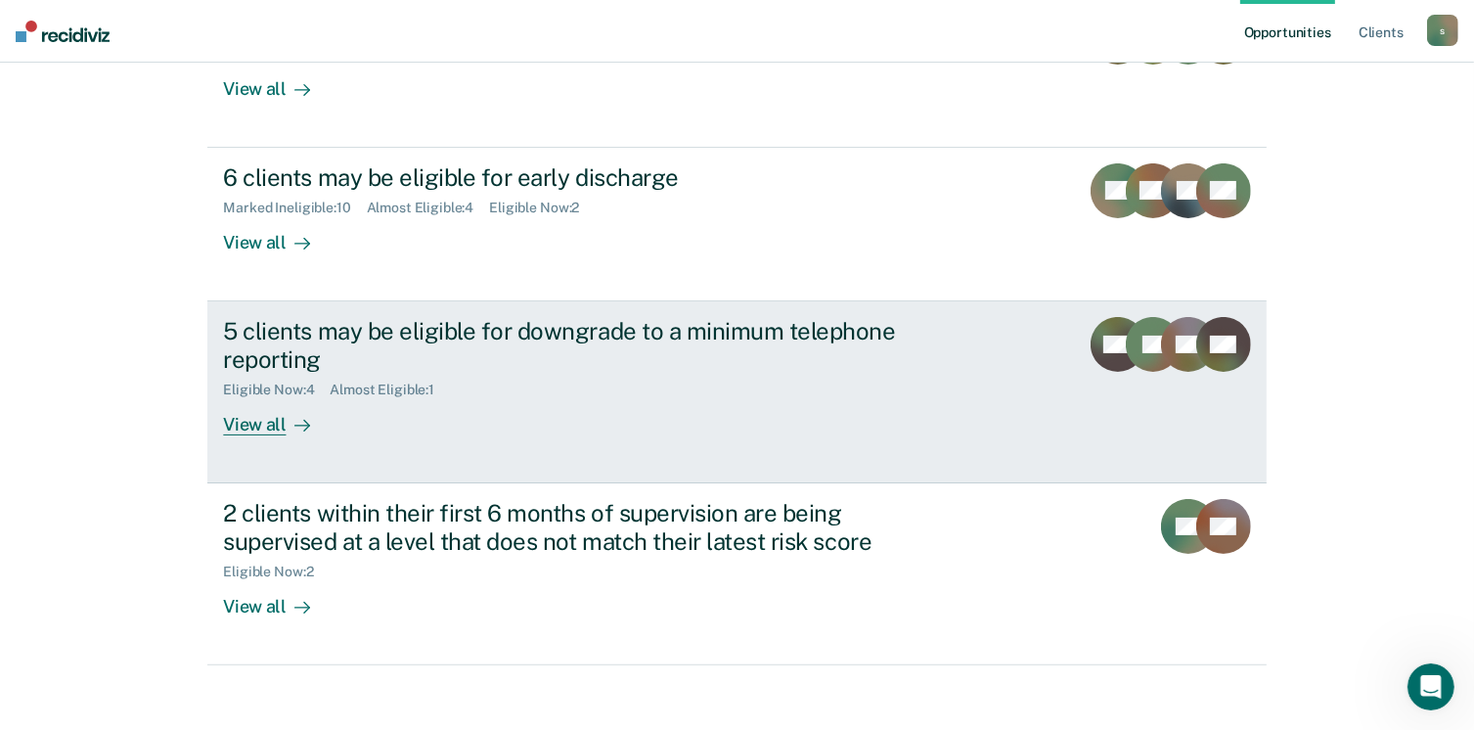
scroll to position [312, 0]
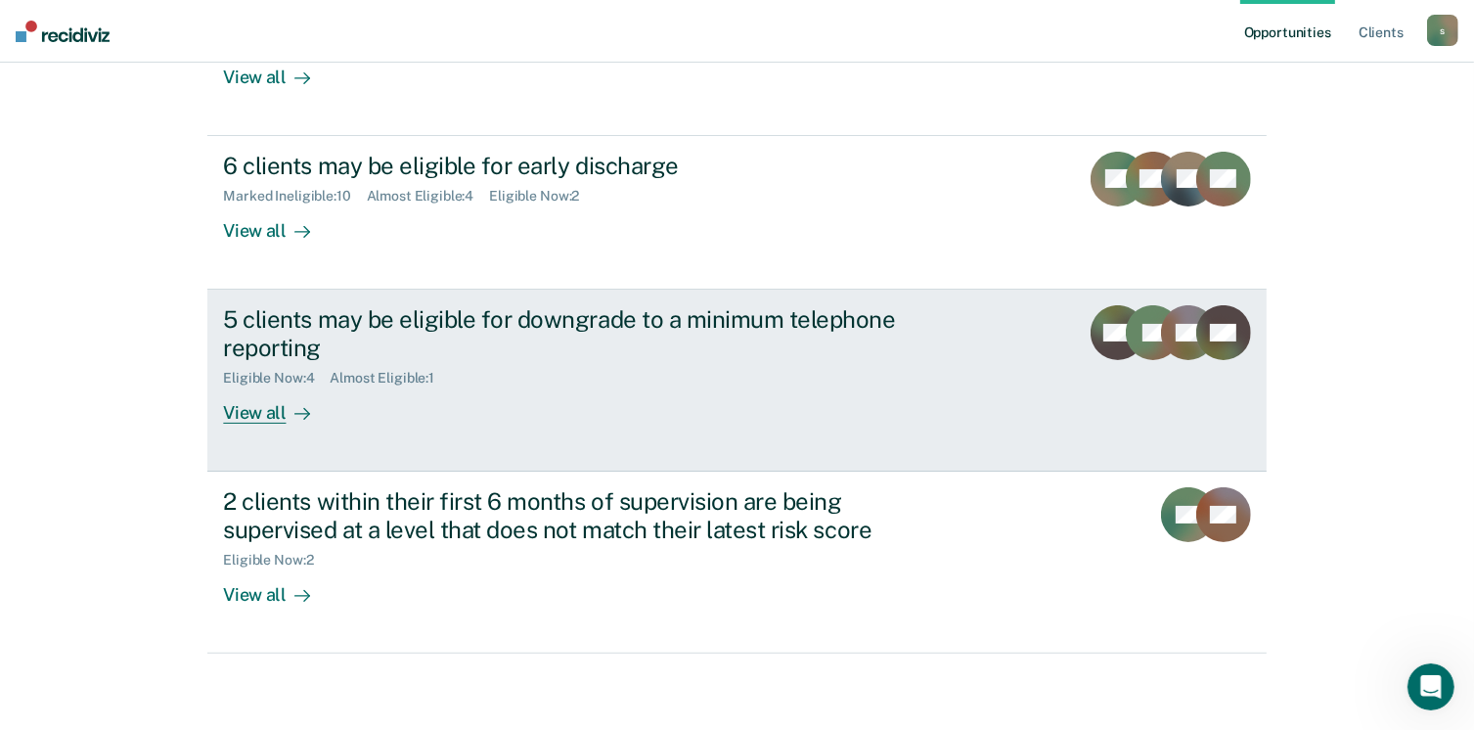
click at [247, 417] on div "View all" at bounding box center [278, 404] width 110 height 38
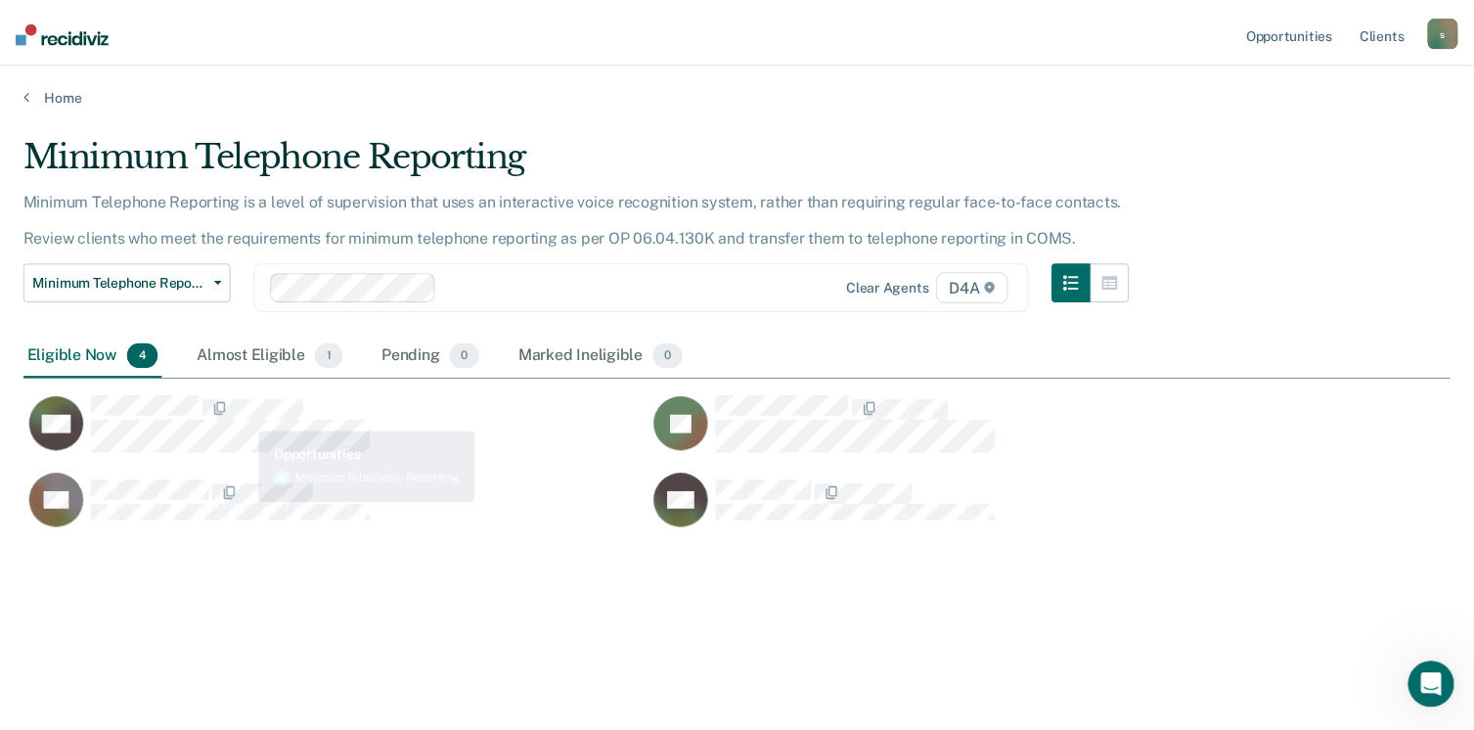
scroll to position [433, 1427]
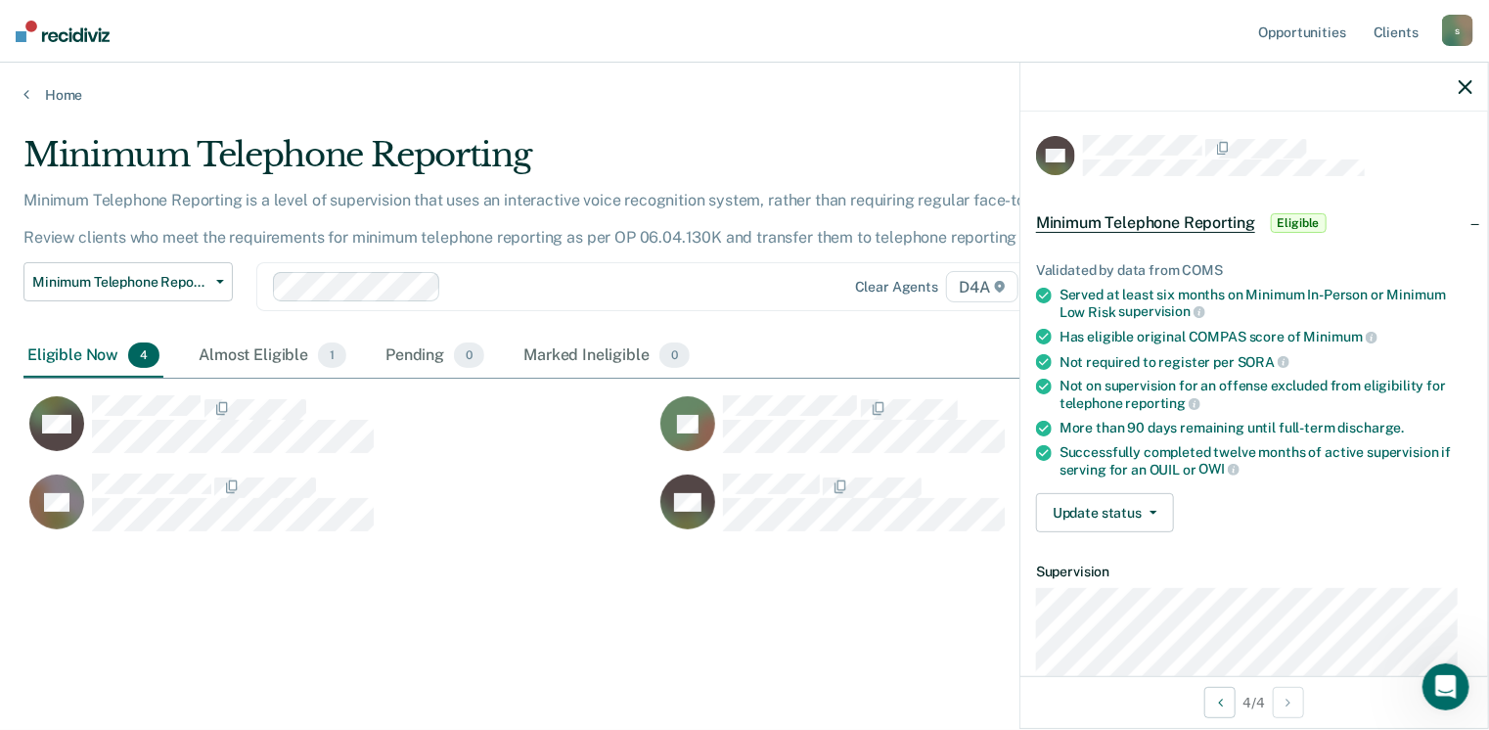
click at [16, 99] on div "Home" at bounding box center [744, 83] width 1489 height 41
click at [29, 95] on link "Home" at bounding box center [744, 95] width 1442 height 18
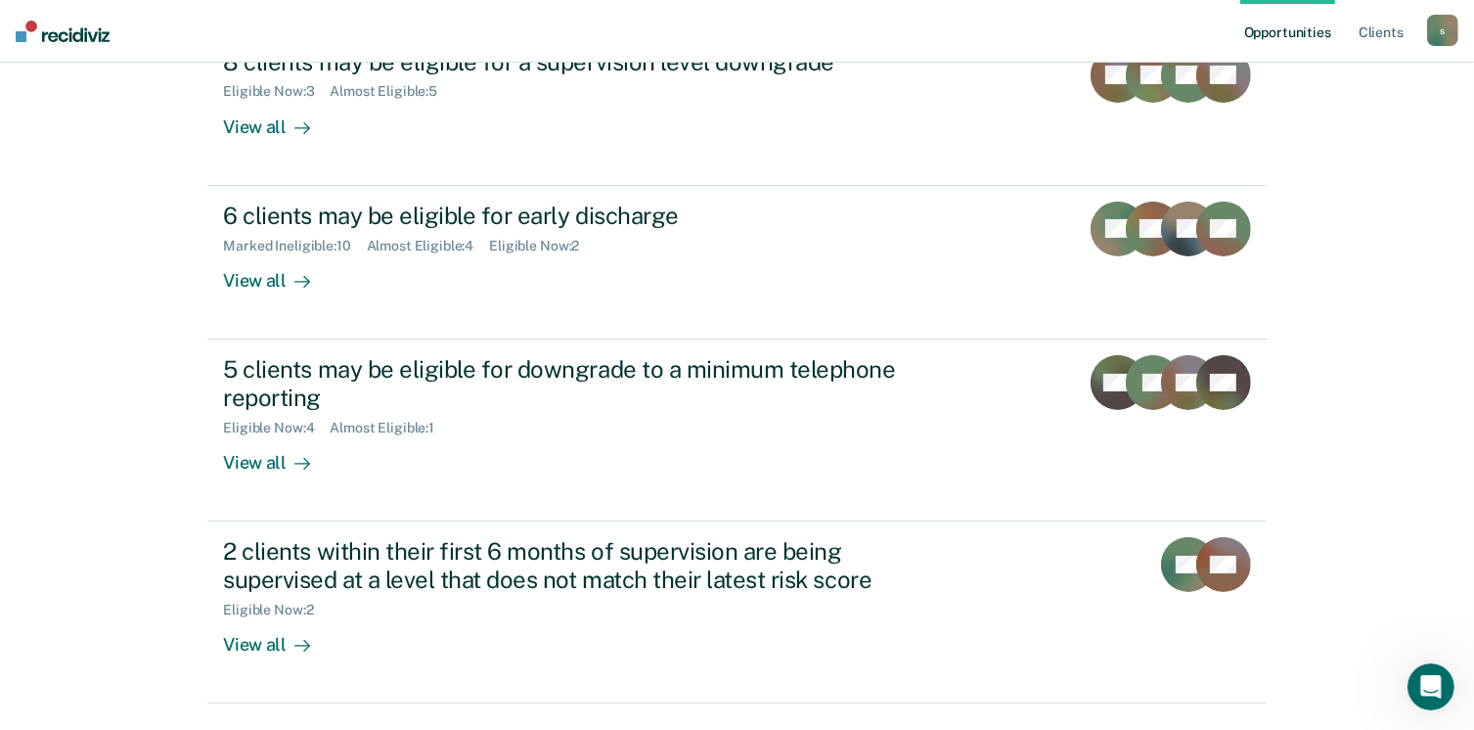
scroll to position [294, 0]
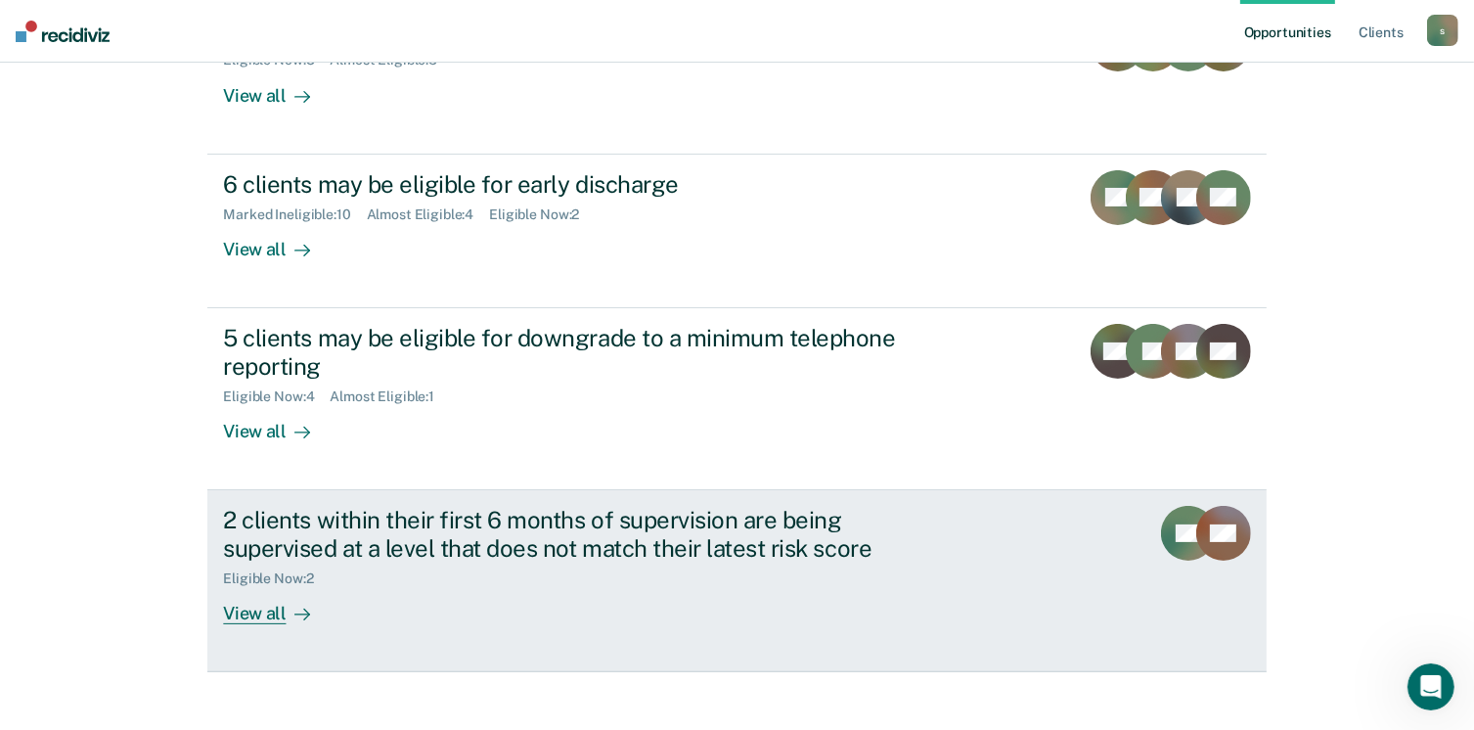
click at [259, 604] on div "View all" at bounding box center [278, 605] width 110 height 38
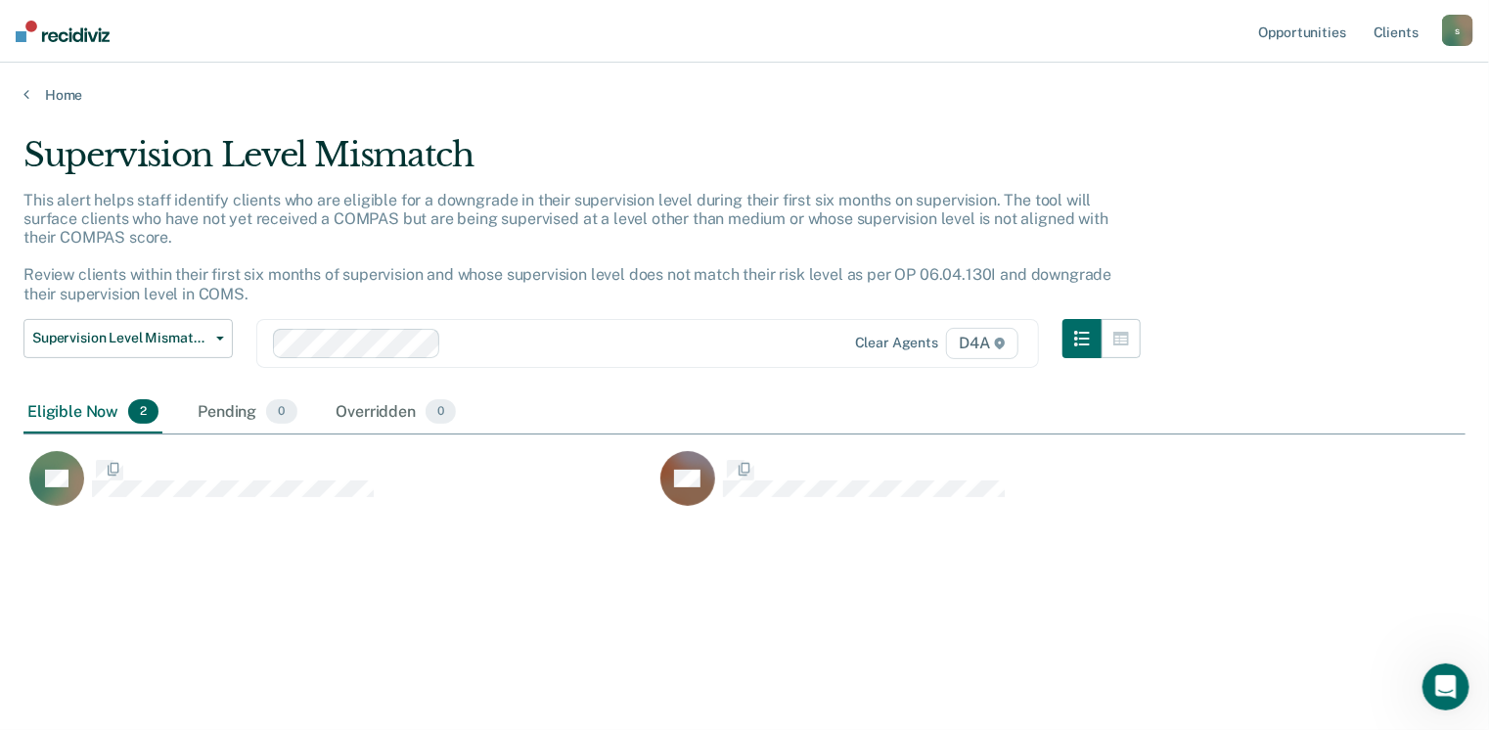
scroll to position [433, 1427]
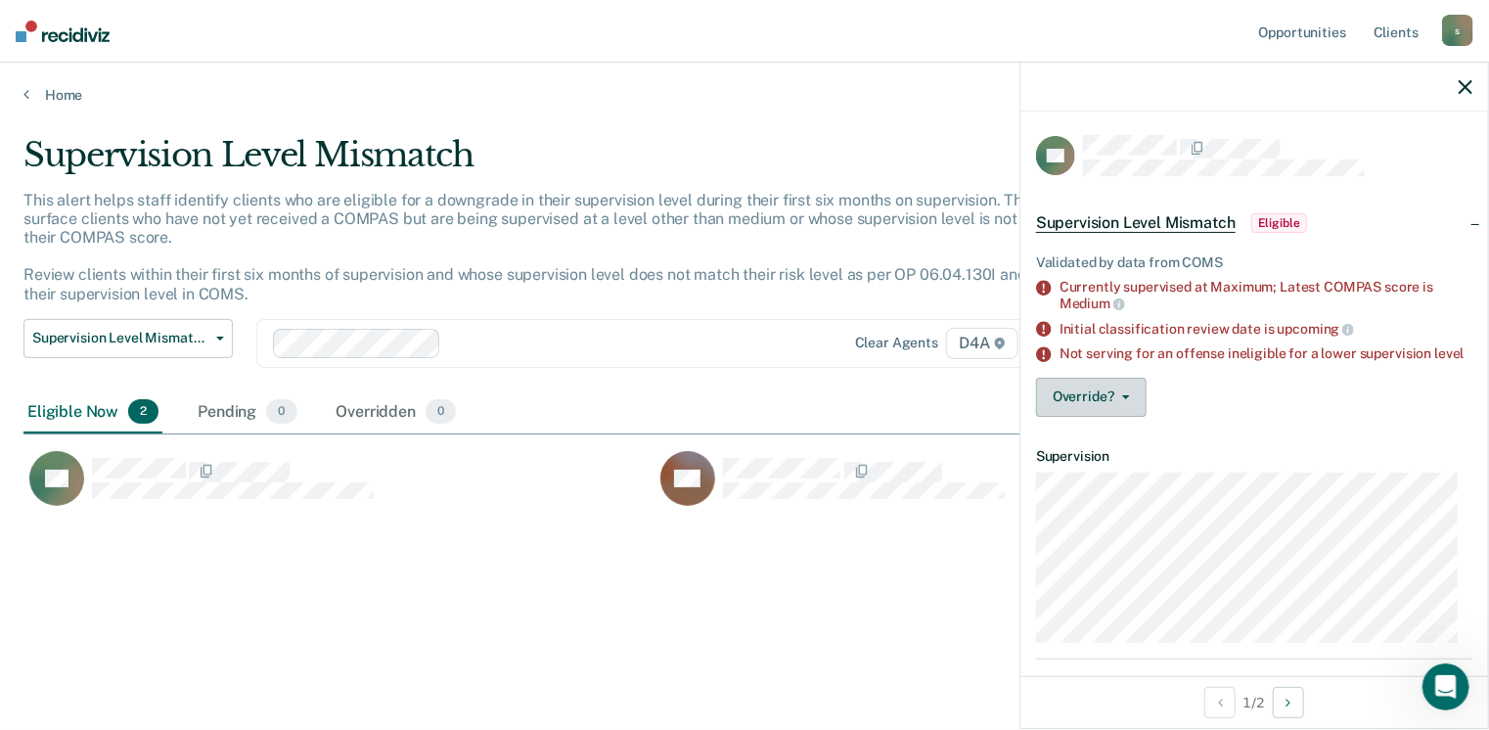
click at [1104, 413] on button "Override?" at bounding box center [1091, 397] width 111 height 39
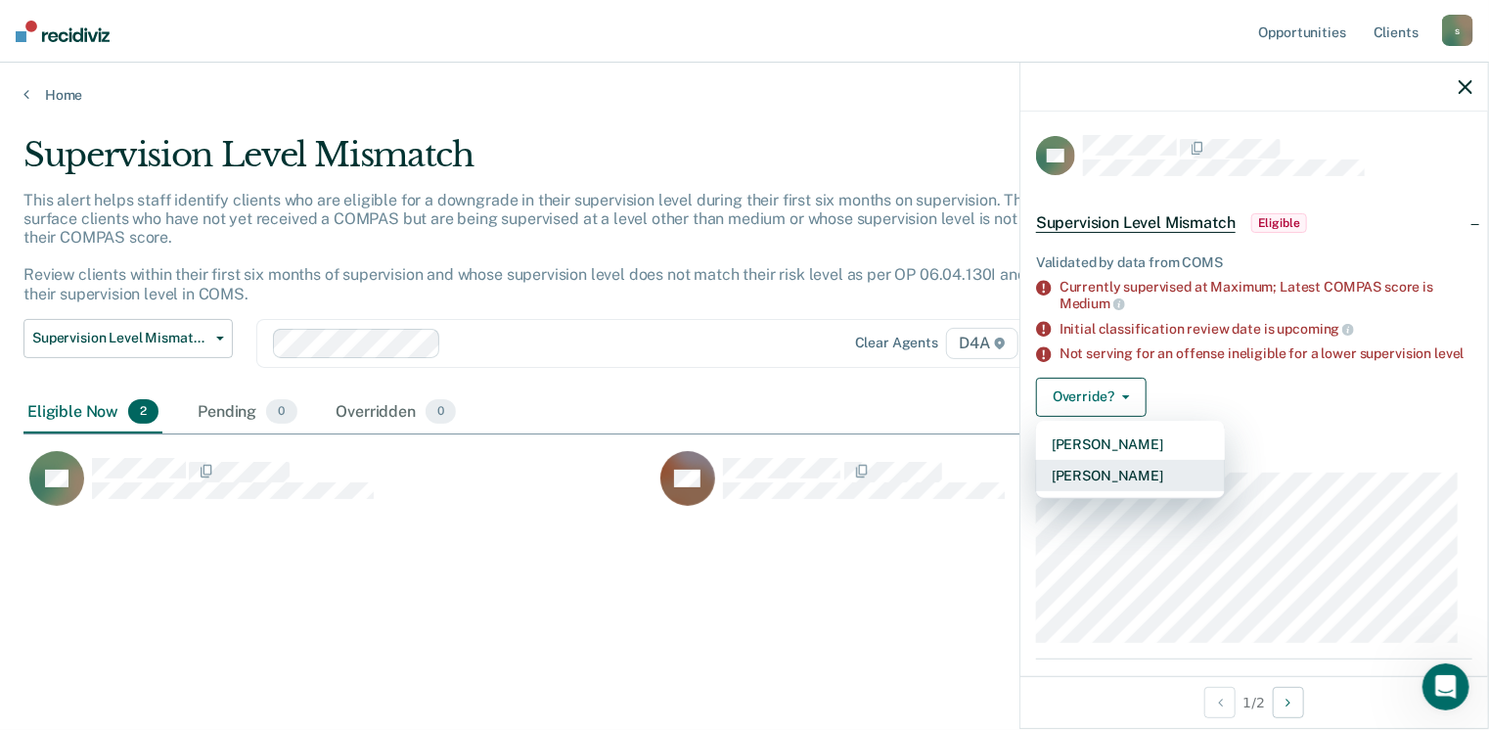
click at [1098, 490] on button "[PERSON_NAME]" at bounding box center [1130, 475] width 189 height 31
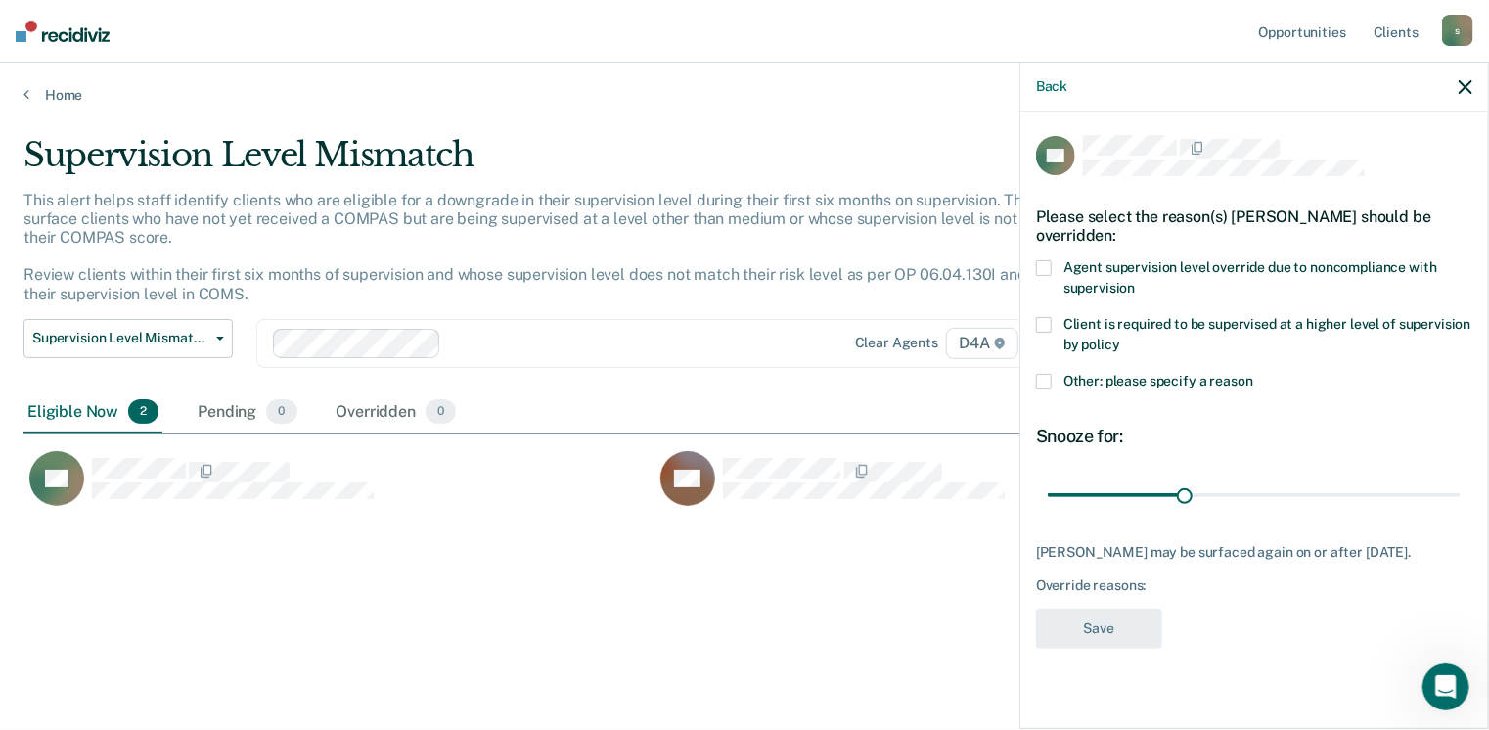
click at [1043, 268] on span at bounding box center [1044, 268] width 16 height 16
click at [1121, 612] on button "Save" at bounding box center [1099, 629] width 126 height 40
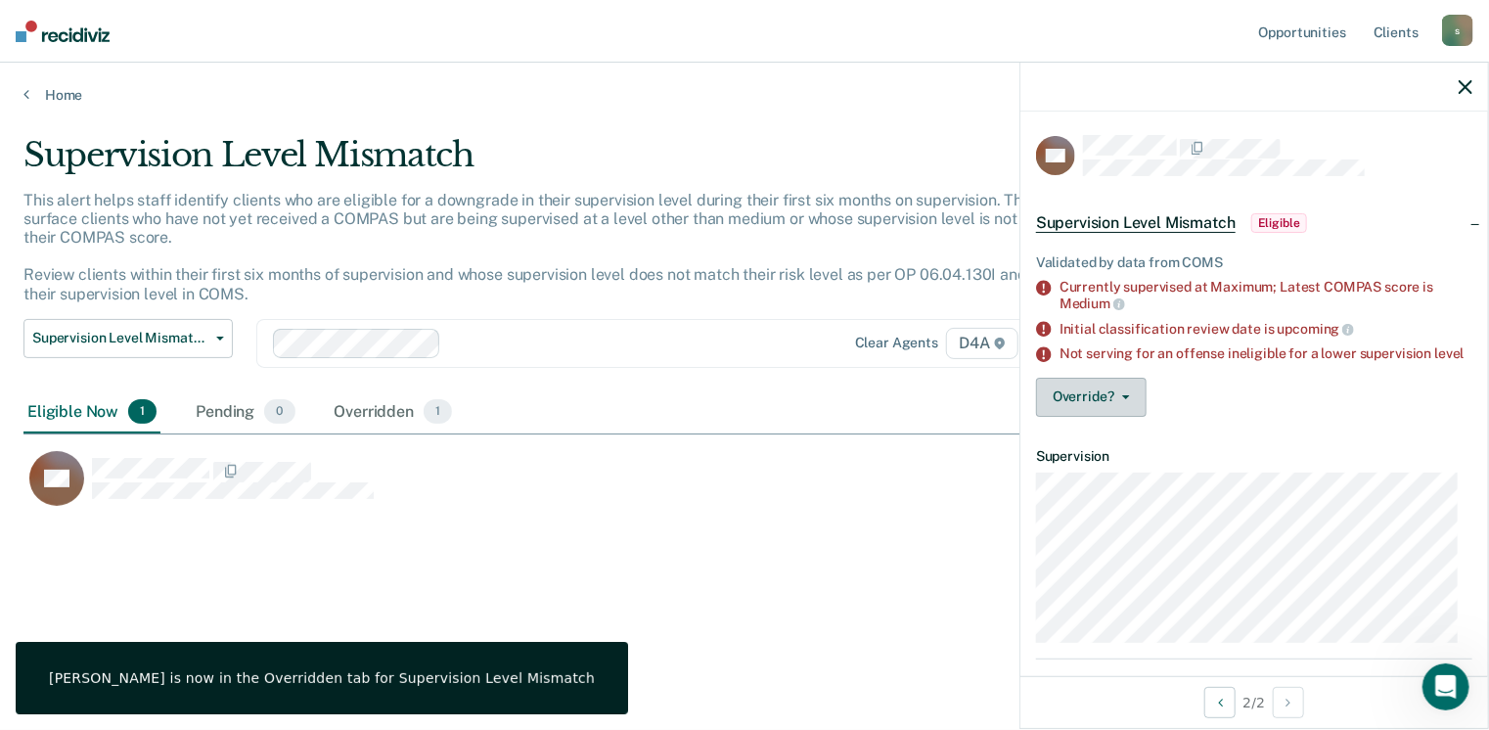
click at [1050, 415] on button "Override?" at bounding box center [1091, 397] width 111 height 39
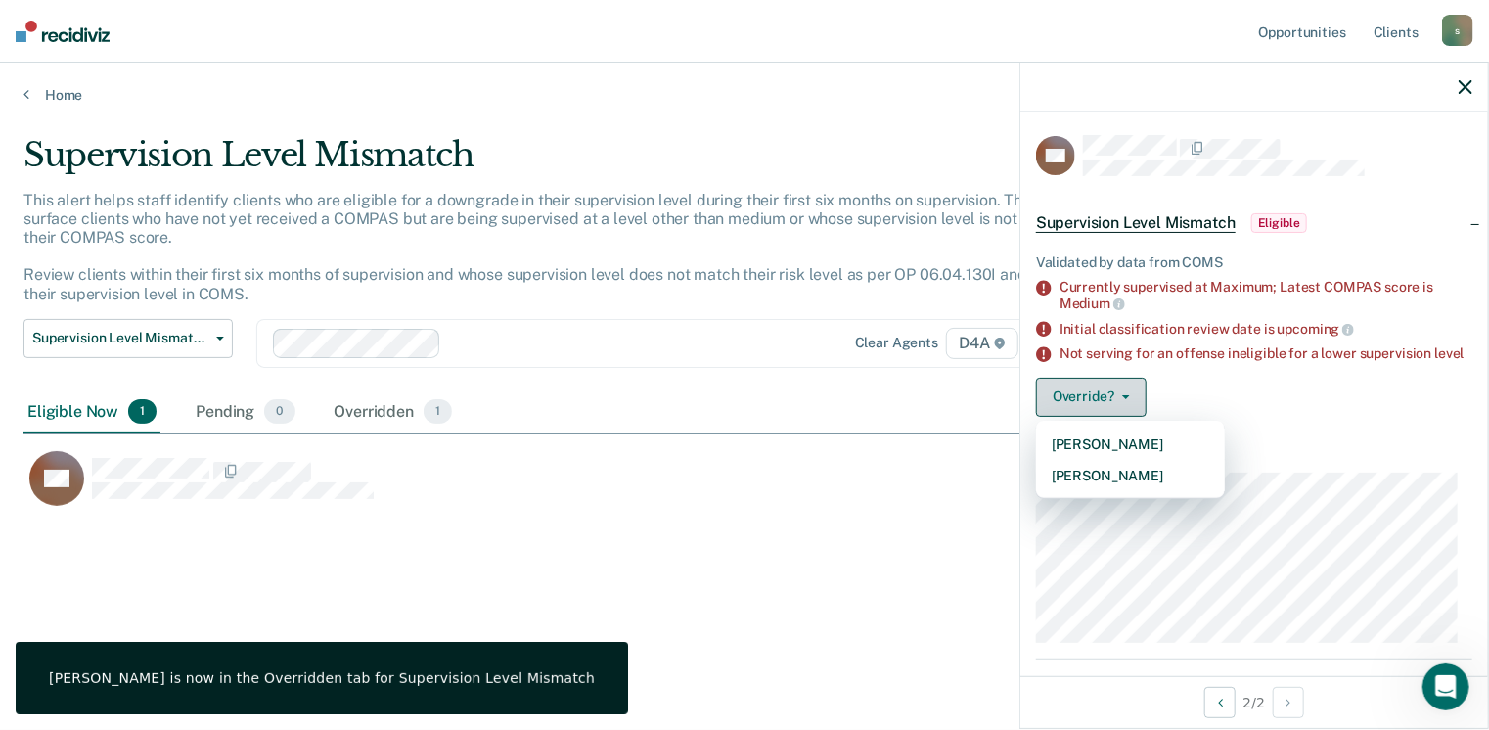
click at [1077, 409] on button "Override?" at bounding box center [1091, 397] width 111 height 39
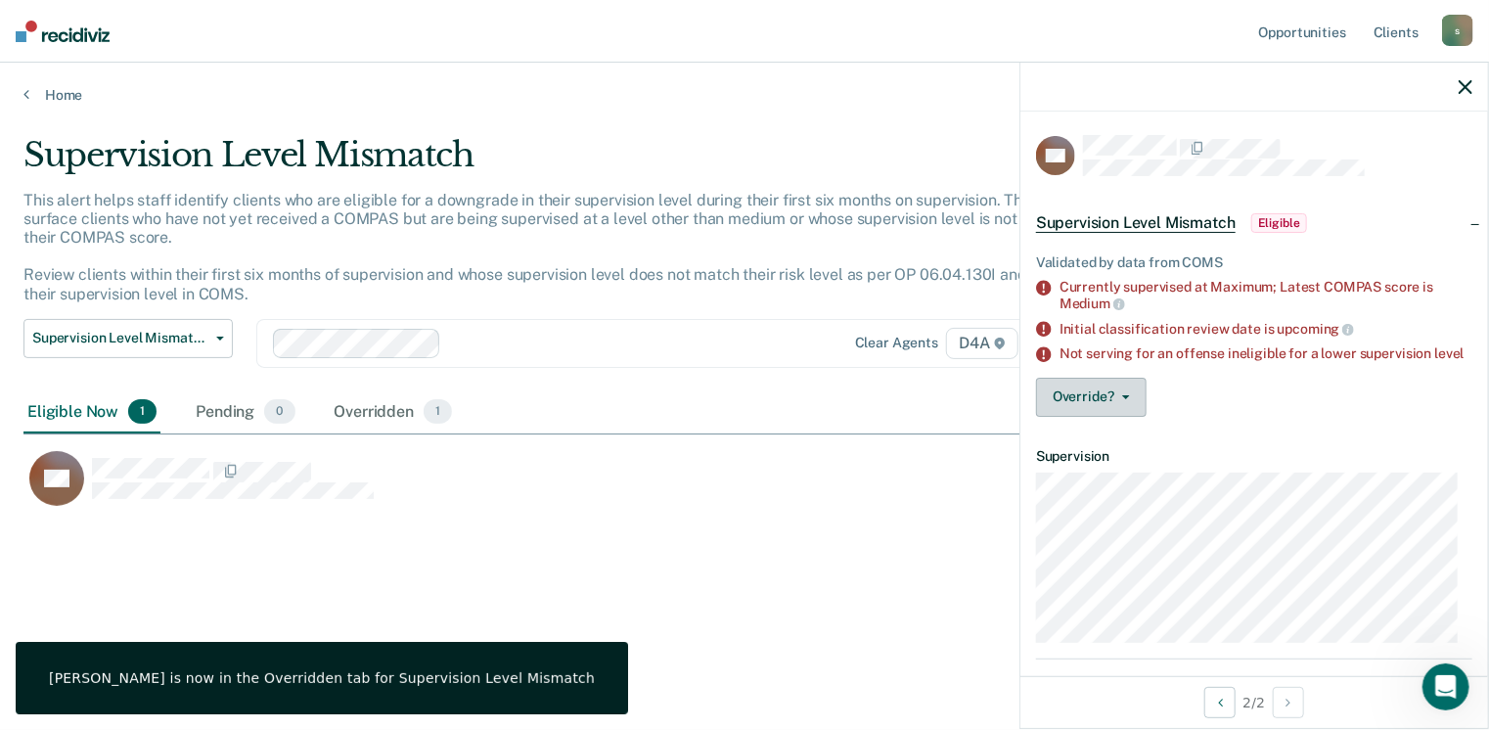
click at [1081, 409] on button "Override?" at bounding box center [1091, 397] width 111 height 39
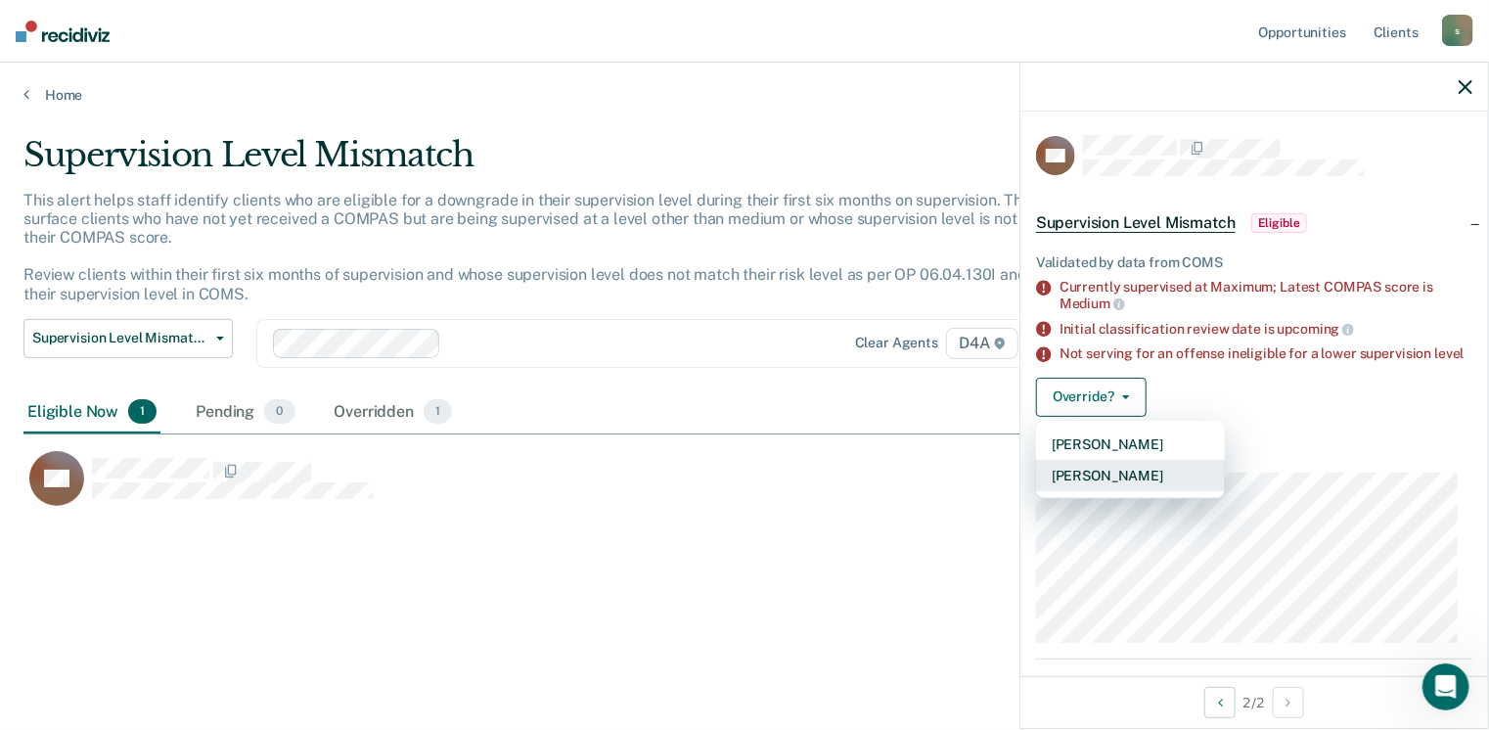
click at [1099, 485] on button "[PERSON_NAME]" at bounding box center [1130, 475] width 189 height 31
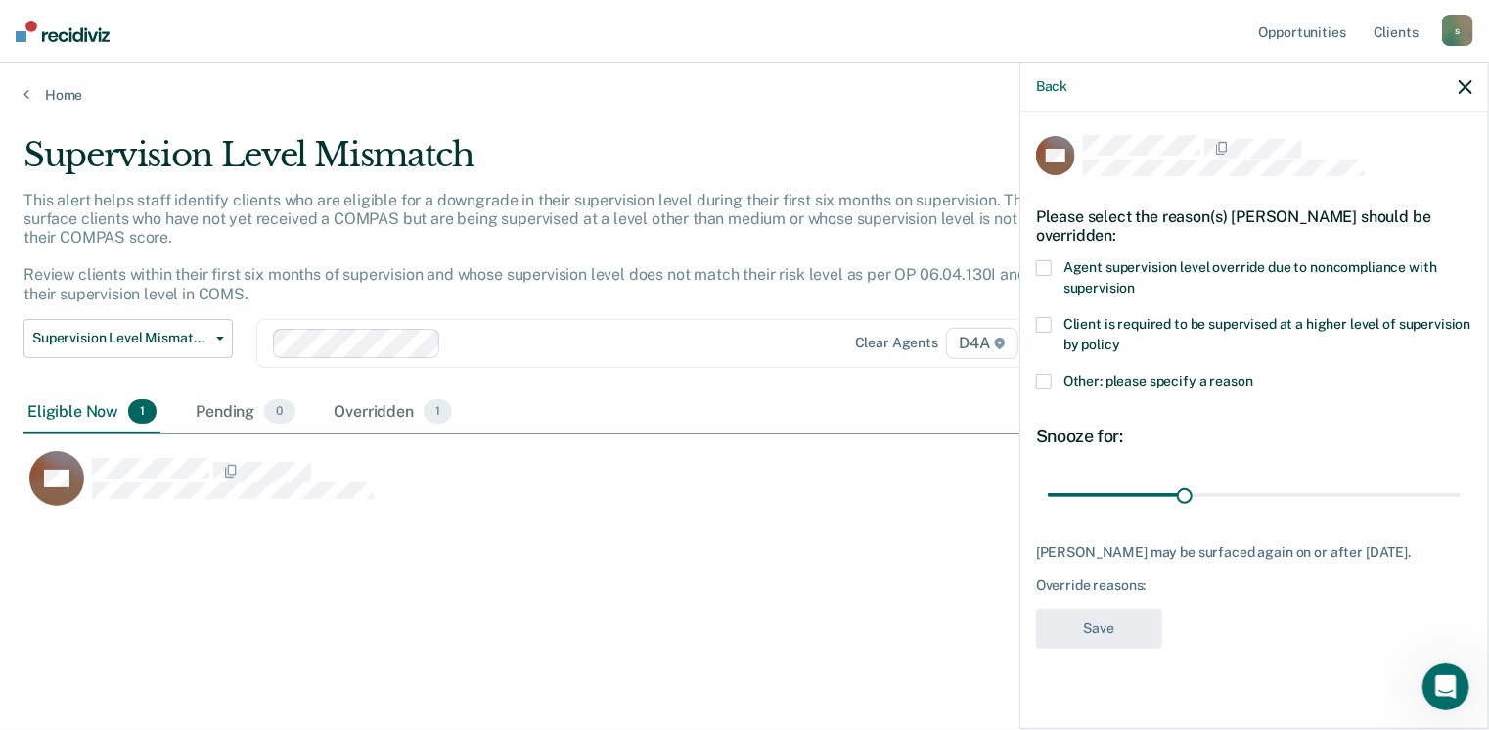
click at [1042, 265] on span at bounding box center [1044, 268] width 16 height 16
click at [1111, 646] on button "Save" at bounding box center [1099, 629] width 126 height 40
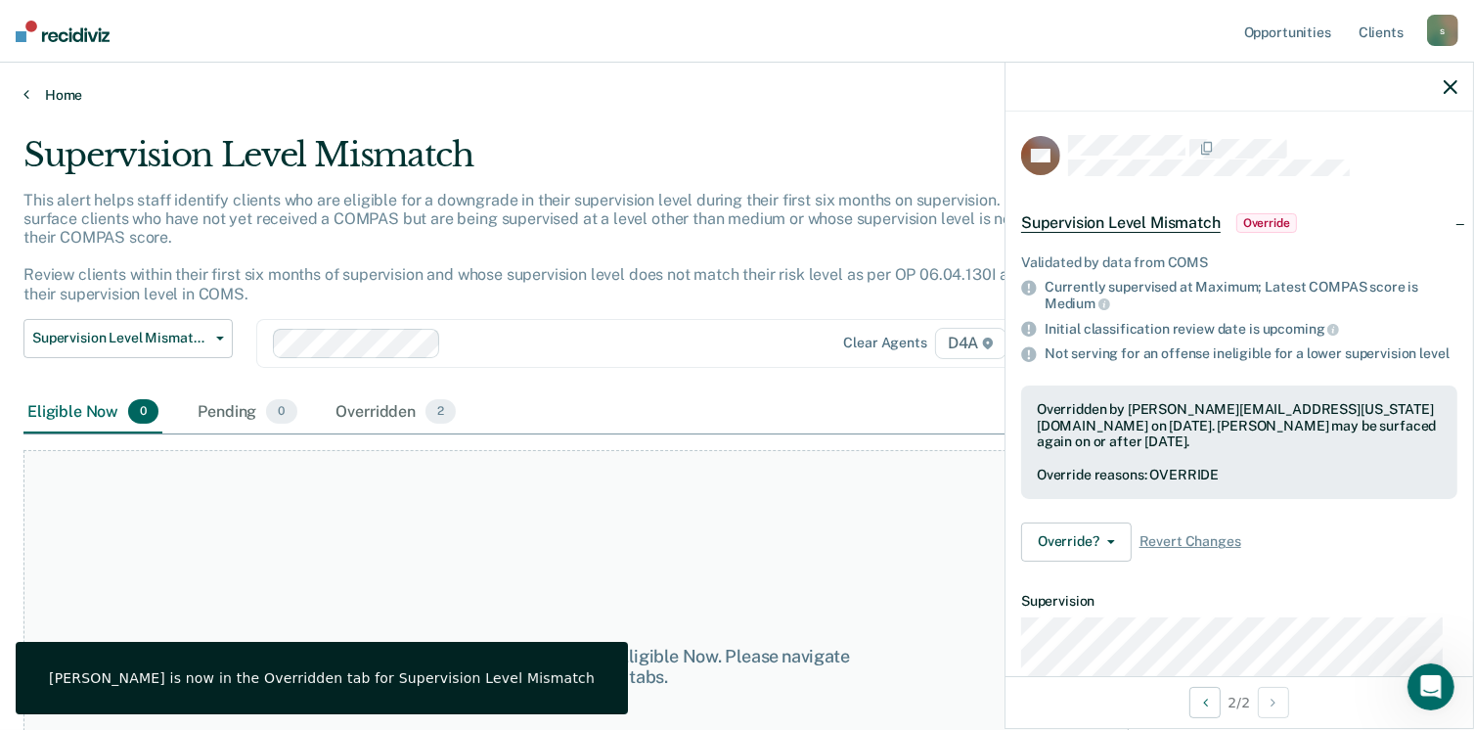
click at [24, 98] on icon at bounding box center [26, 94] width 6 height 16
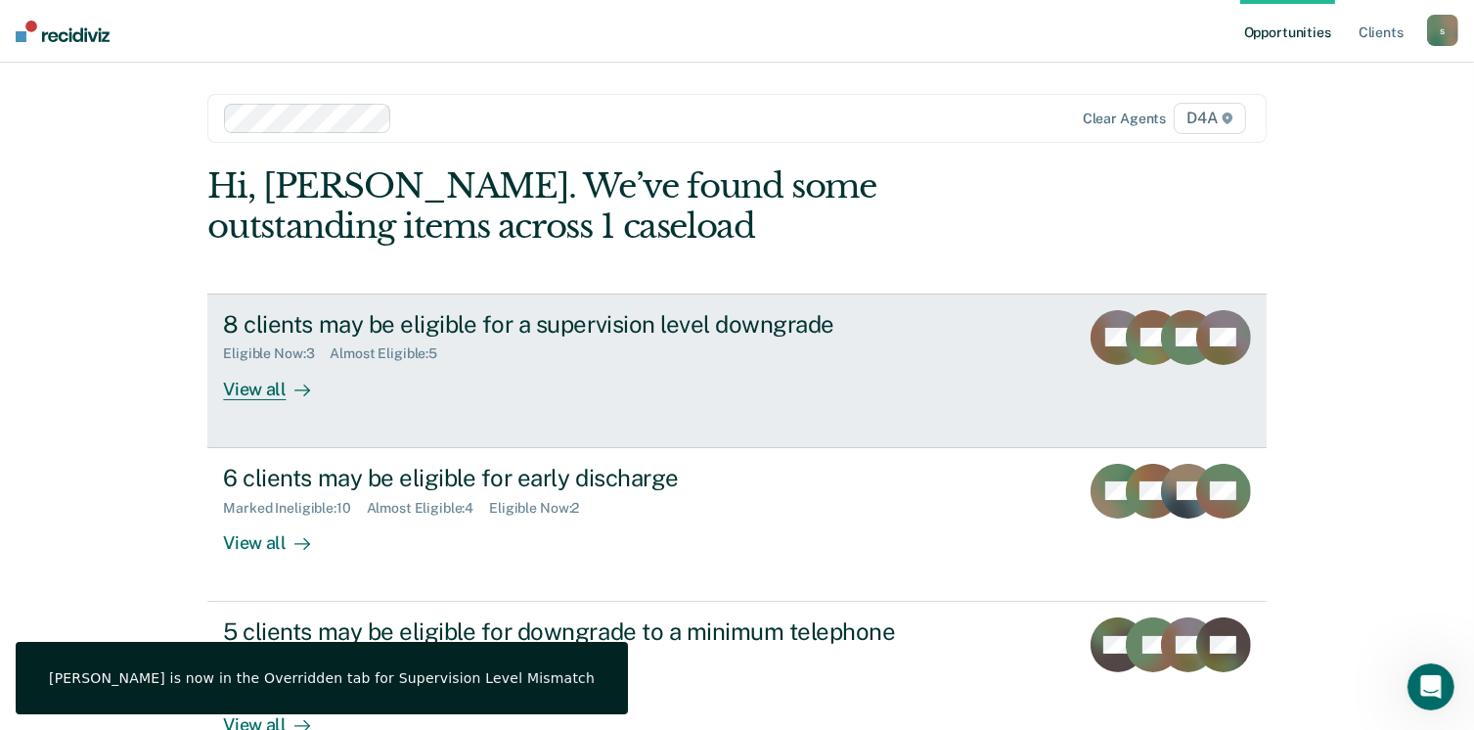
click at [249, 385] on div "View all" at bounding box center [278, 381] width 110 height 38
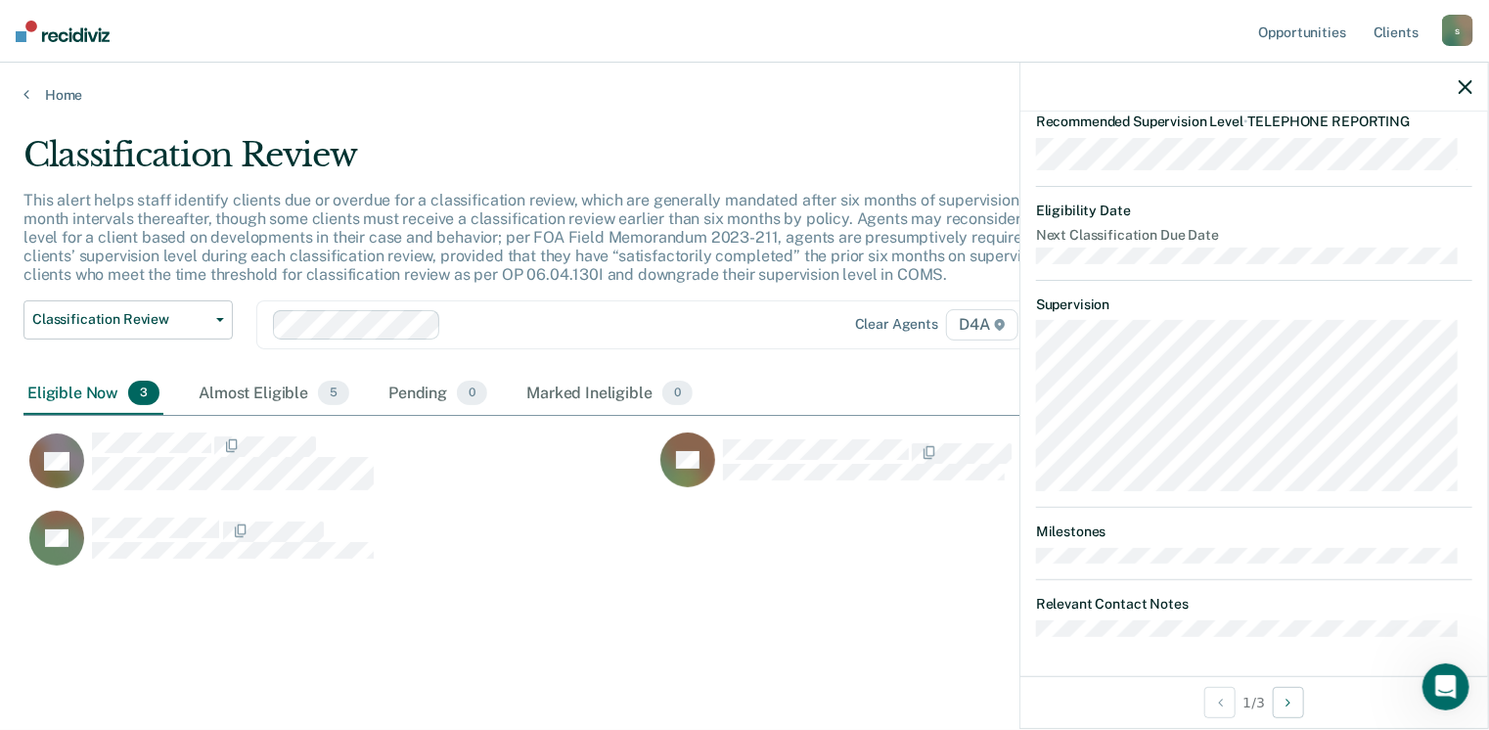
scroll to position [329, 0]
drag, startPoint x: 1466, startPoint y: 84, endPoint x: 1433, endPoint y: 96, distance: 34.4
click at [1464, 86] on icon "button" at bounding box center [1466, 87] width 14 height 14
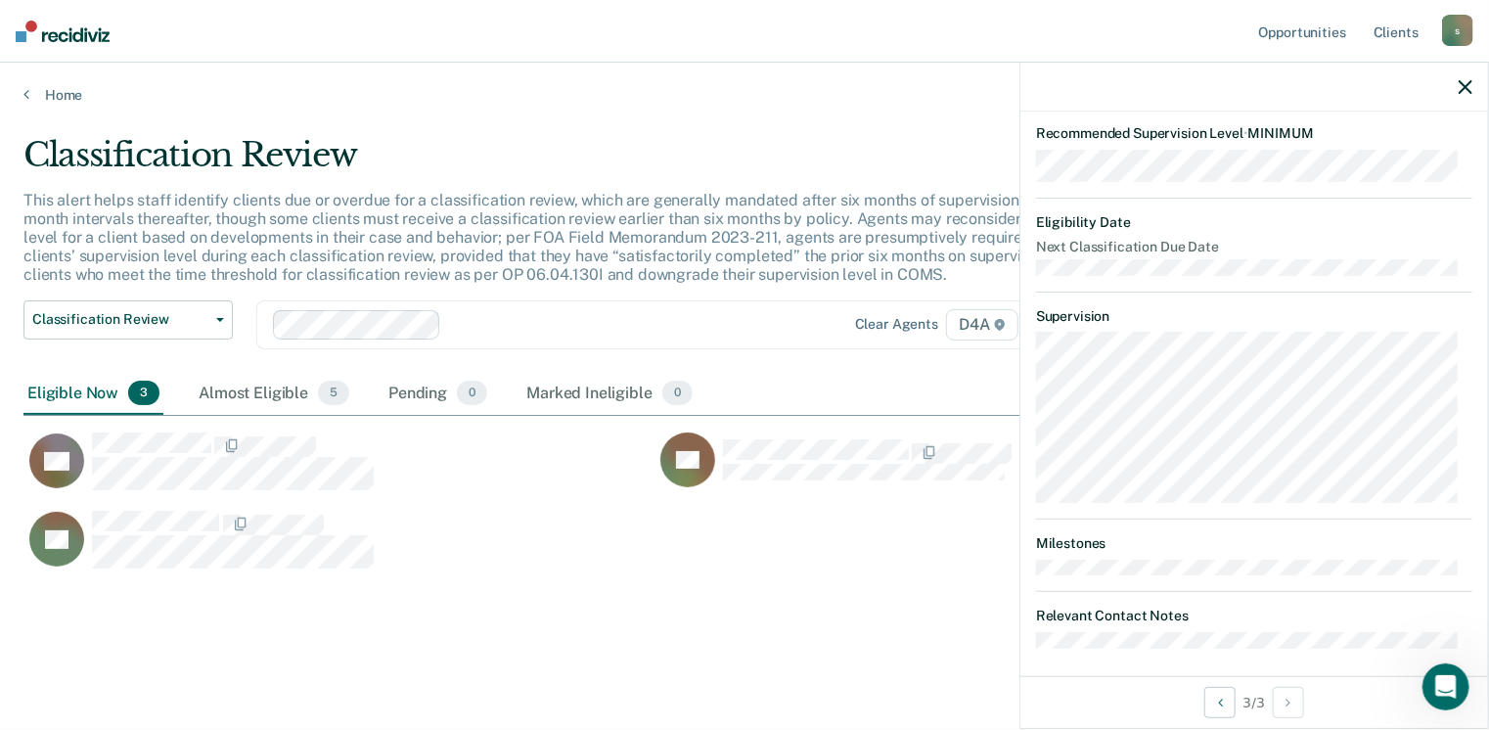
scroll to position [344, 0]
